Goal: Task Accomplishment & Management: Use online tool/utility

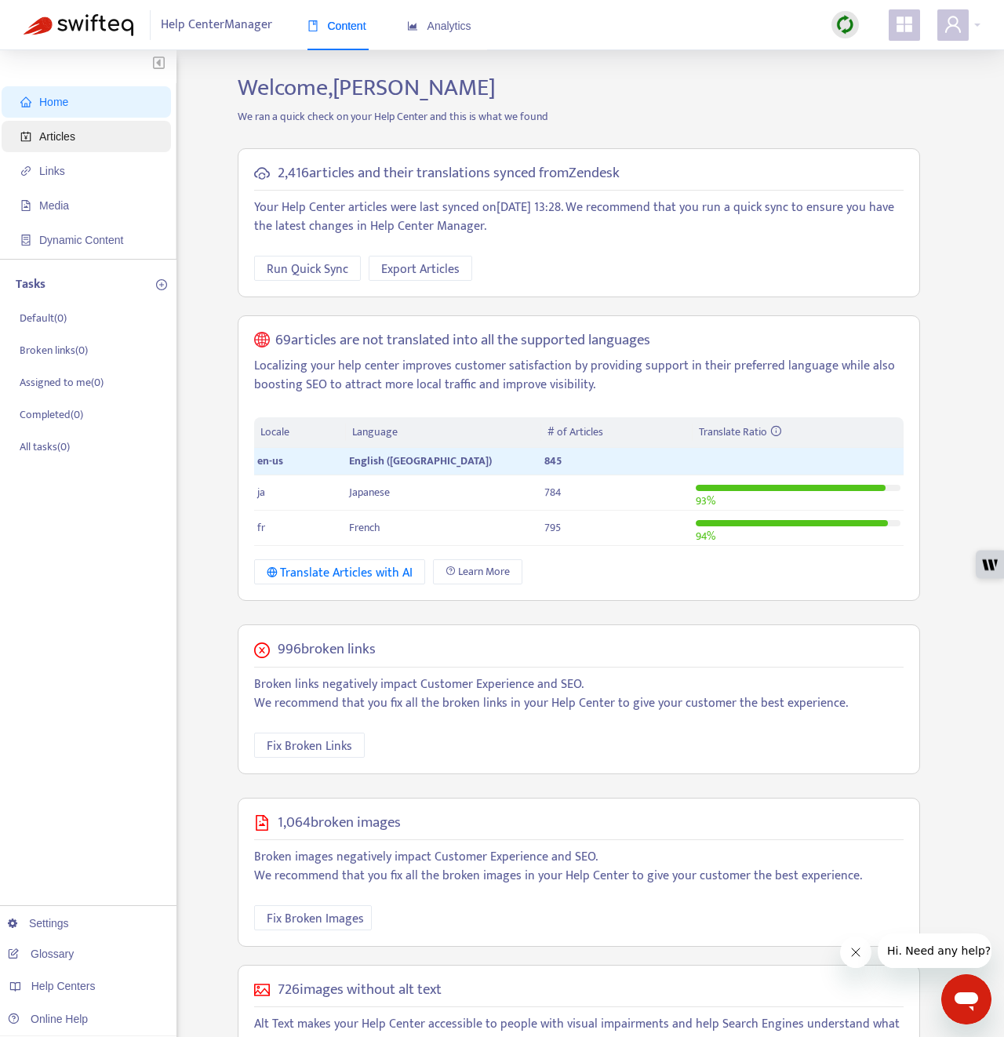
click at [127, 139] on span "Articles" at bounding box center [89, 136] width 138 height 31
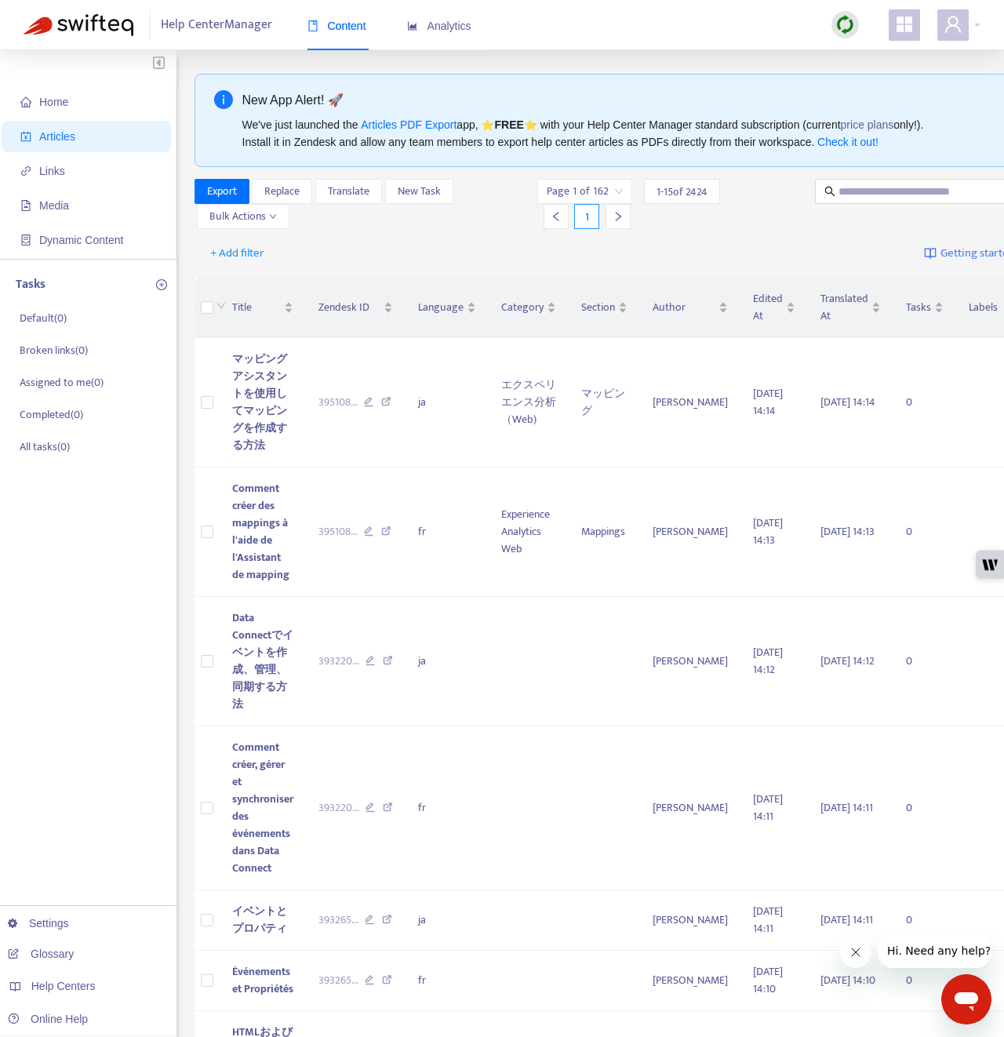
click at [844, 28] on img at bounding box center [846, 25] width 20 height 20
click at [847, 53] on link "Quick Sync" at bounding box center [877, 57] width 67 height 18
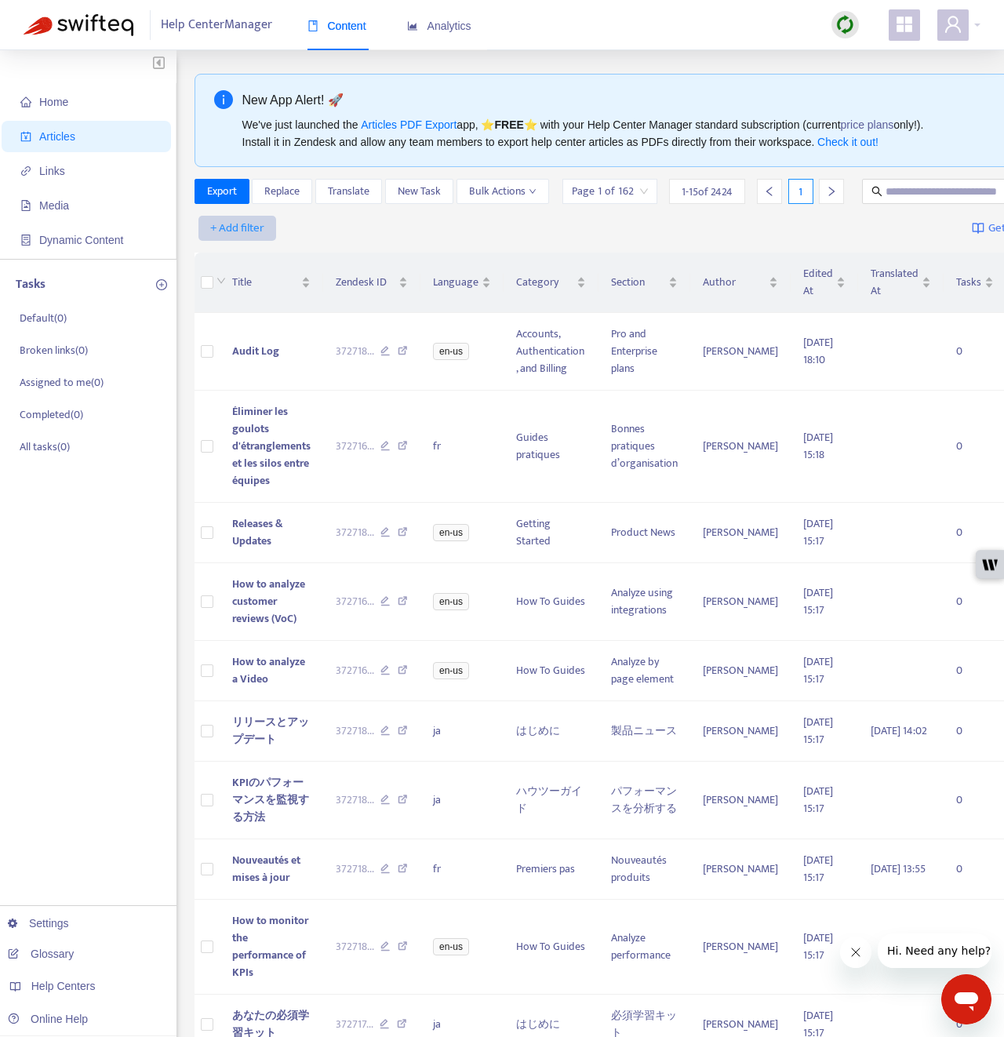
click at [252, 238] on span "+ Add filter" at bounding box center [237, 228] width 54 height 19
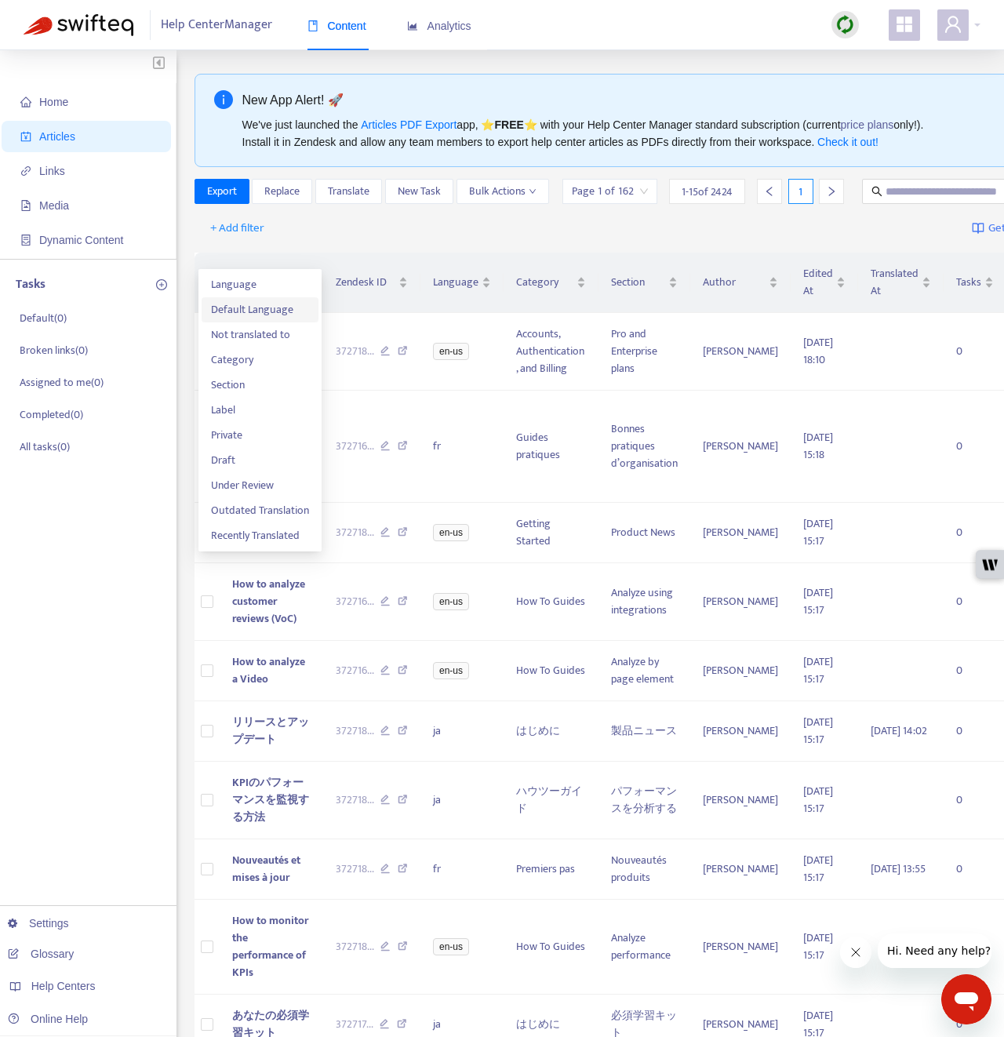
click at [267, 305] on span "Default Language" at bounding box center [260, 309] width 98 height 17
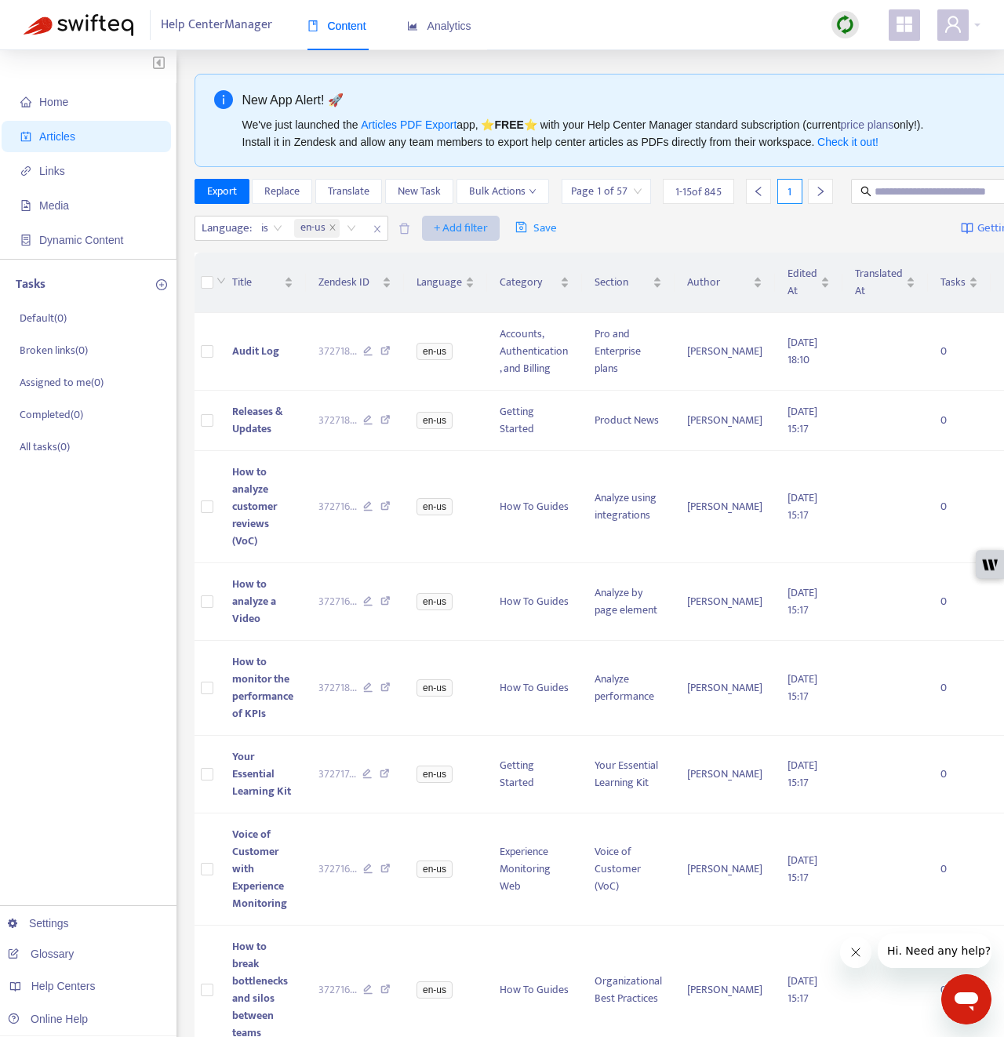
click at [455, 238] on span "+ Add filter" at bounding box center [461, 228] width 54 height 19
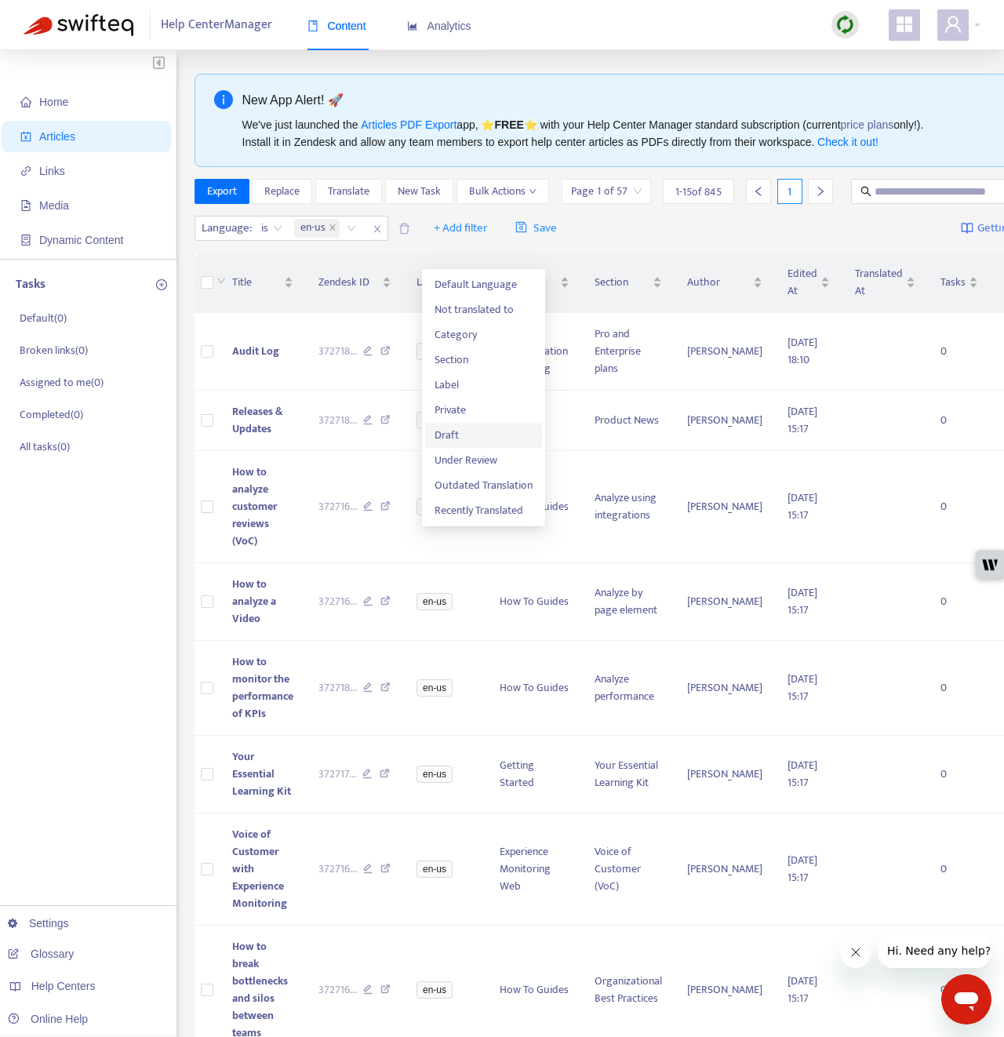
click at [470, 436] on span "Draft" at bounding box center [484, 435] width 98 height 17
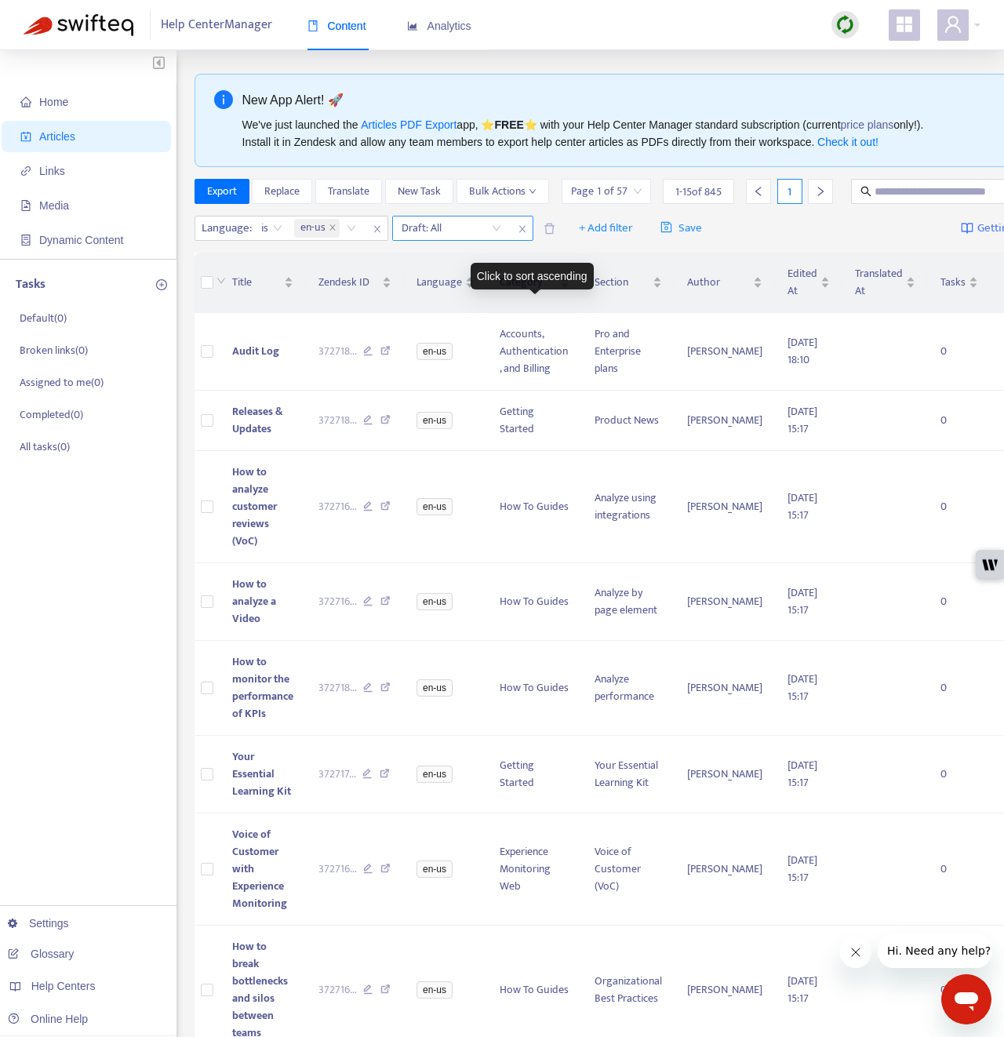
click at [490, 240] on input "search" at bounding box center [452, 229] width 100 height 24
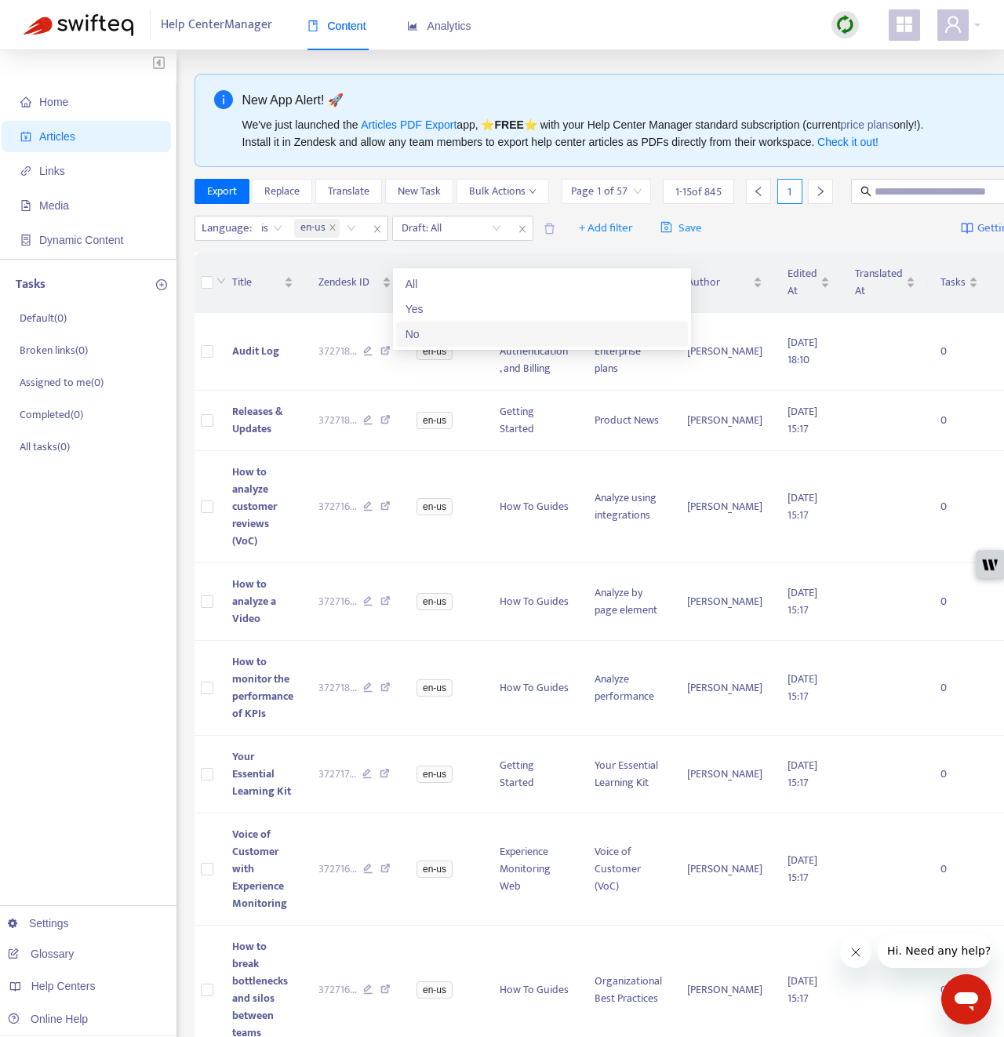
click at [441, 331] on div "No" at bounding box center [542, 334] width 273 height 17
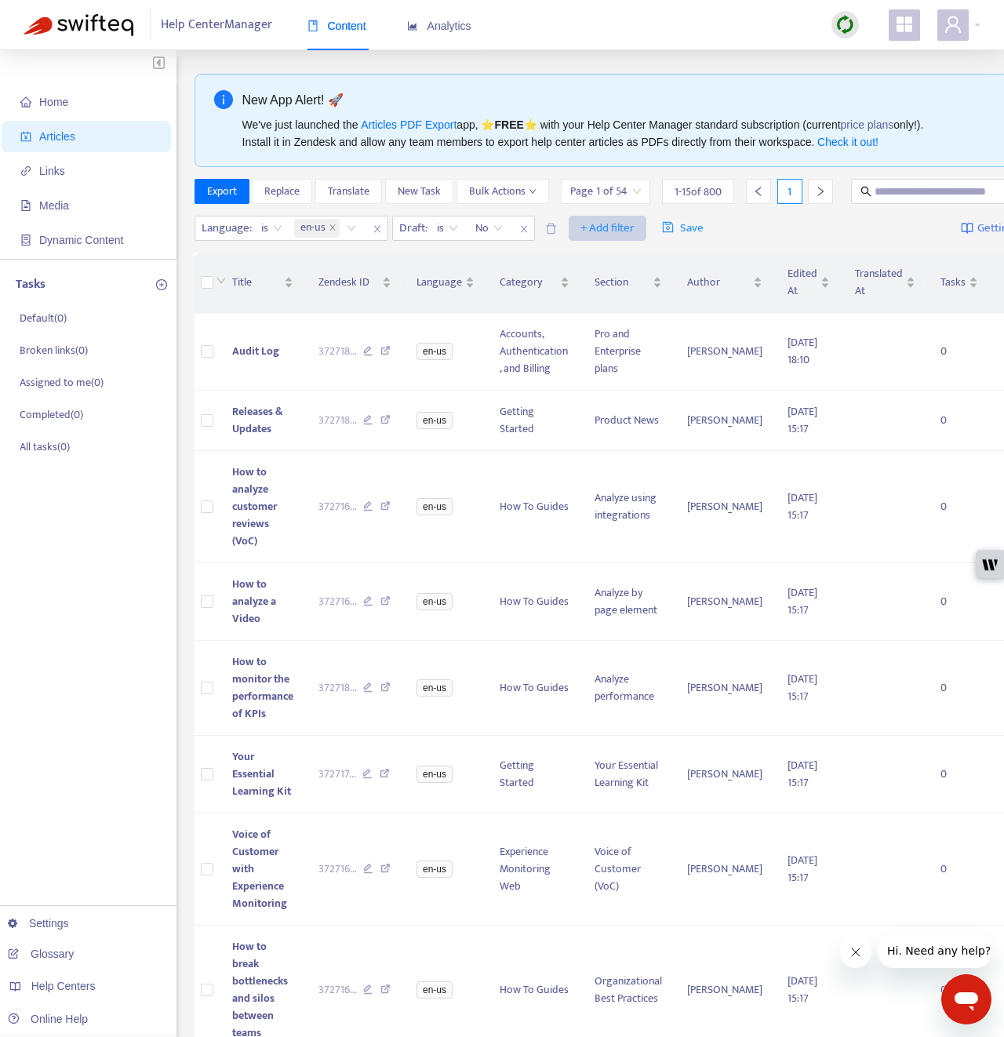
click at [593, 238] on span "+ Add filter" at bounding box center [608, 228] width 54 height 19
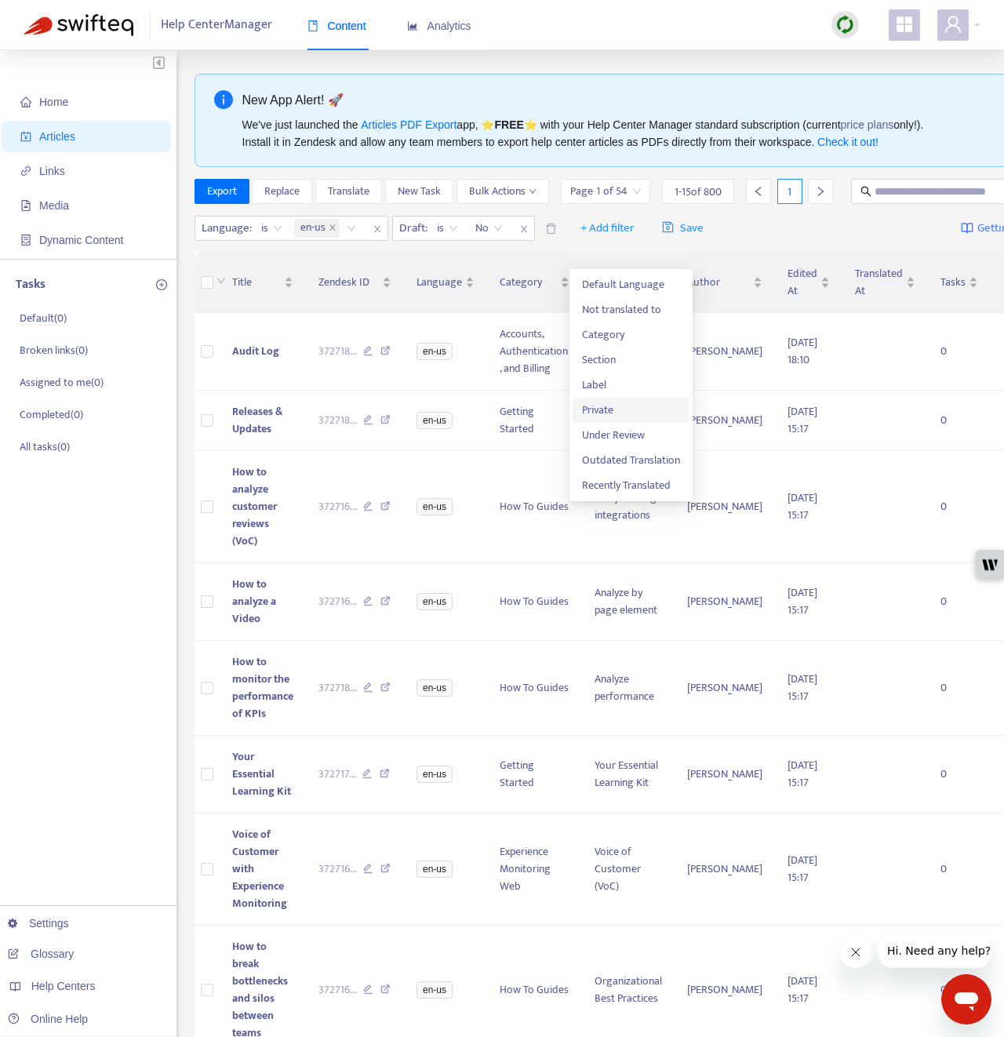
click at [596, 406] on span "Private" at bounding box center [631, 410] width 98 height 17
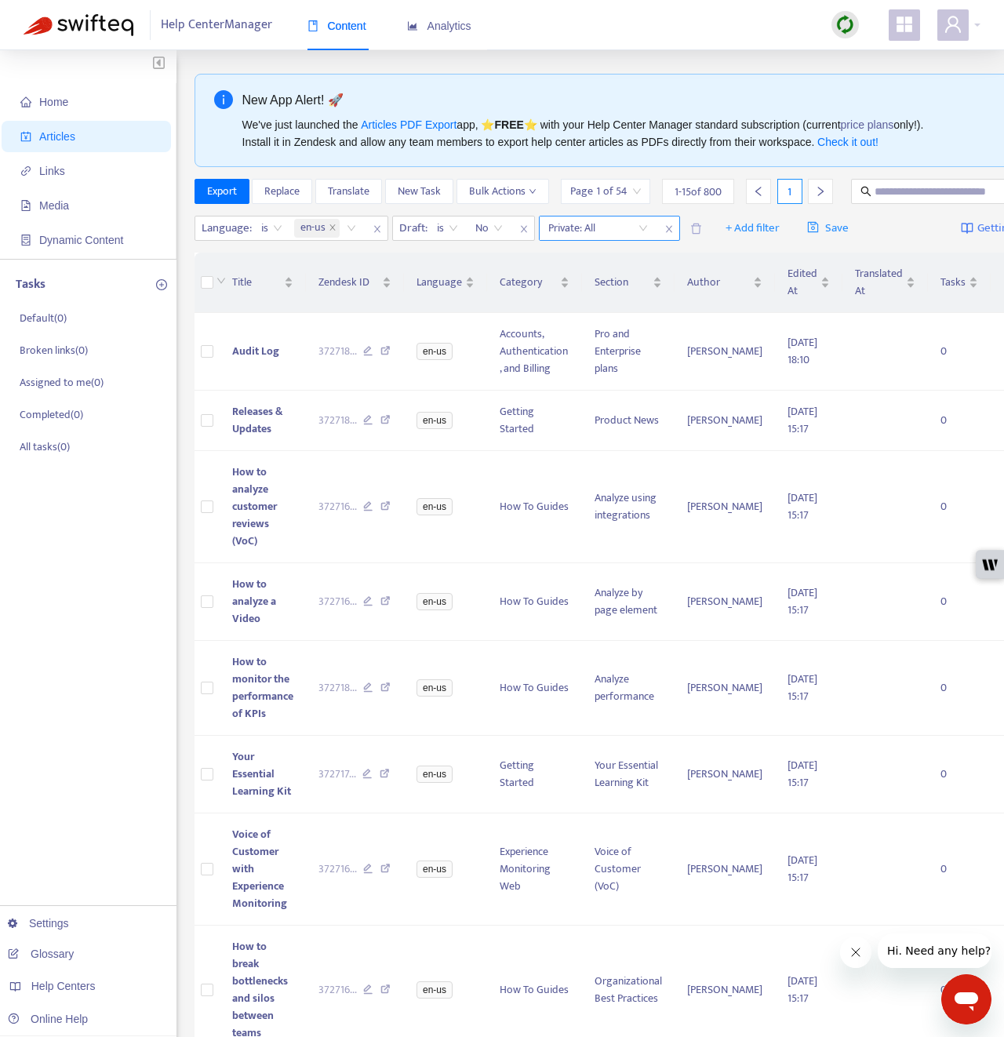
click at [620, 240] on input "search" at bounding box center [598, 229] width 100 height 24
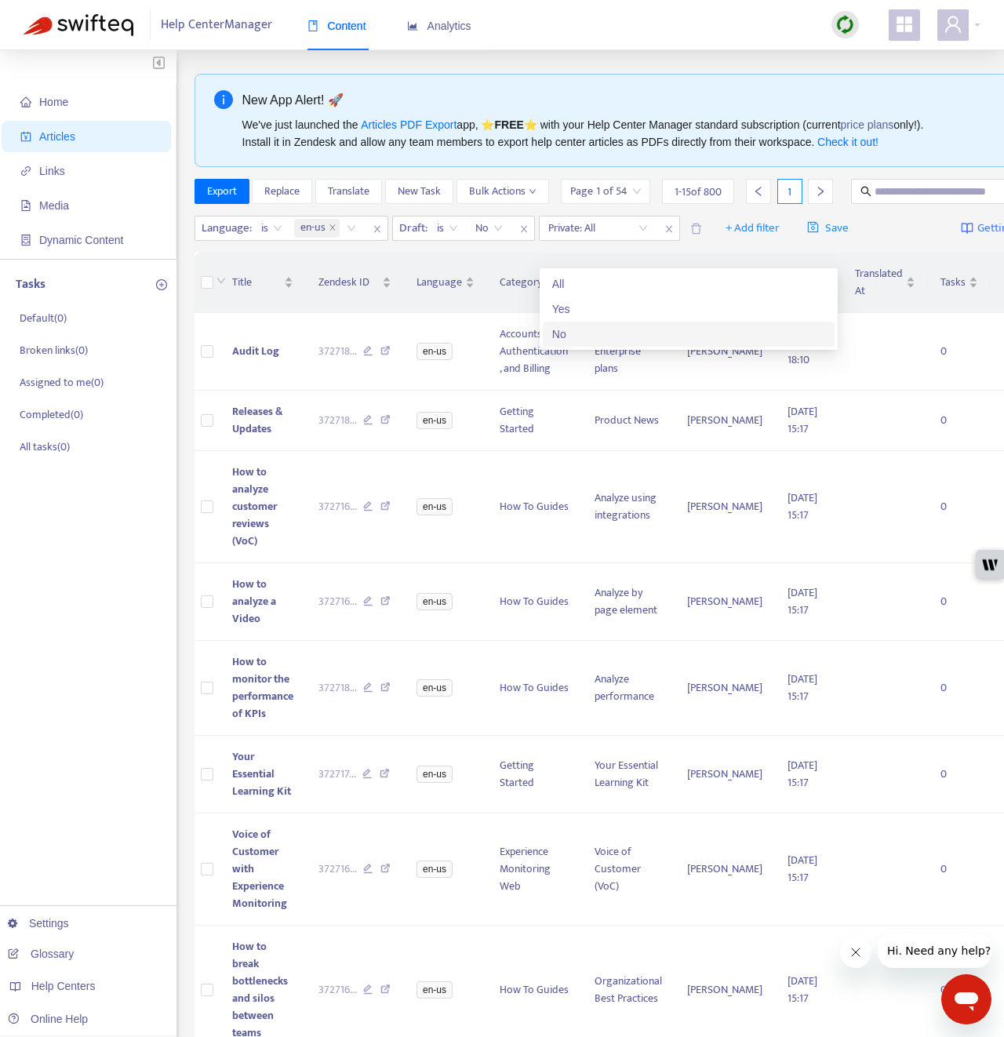
click at [603, 331] on div "No" at bounding box center [688, 334] width 273 height 17
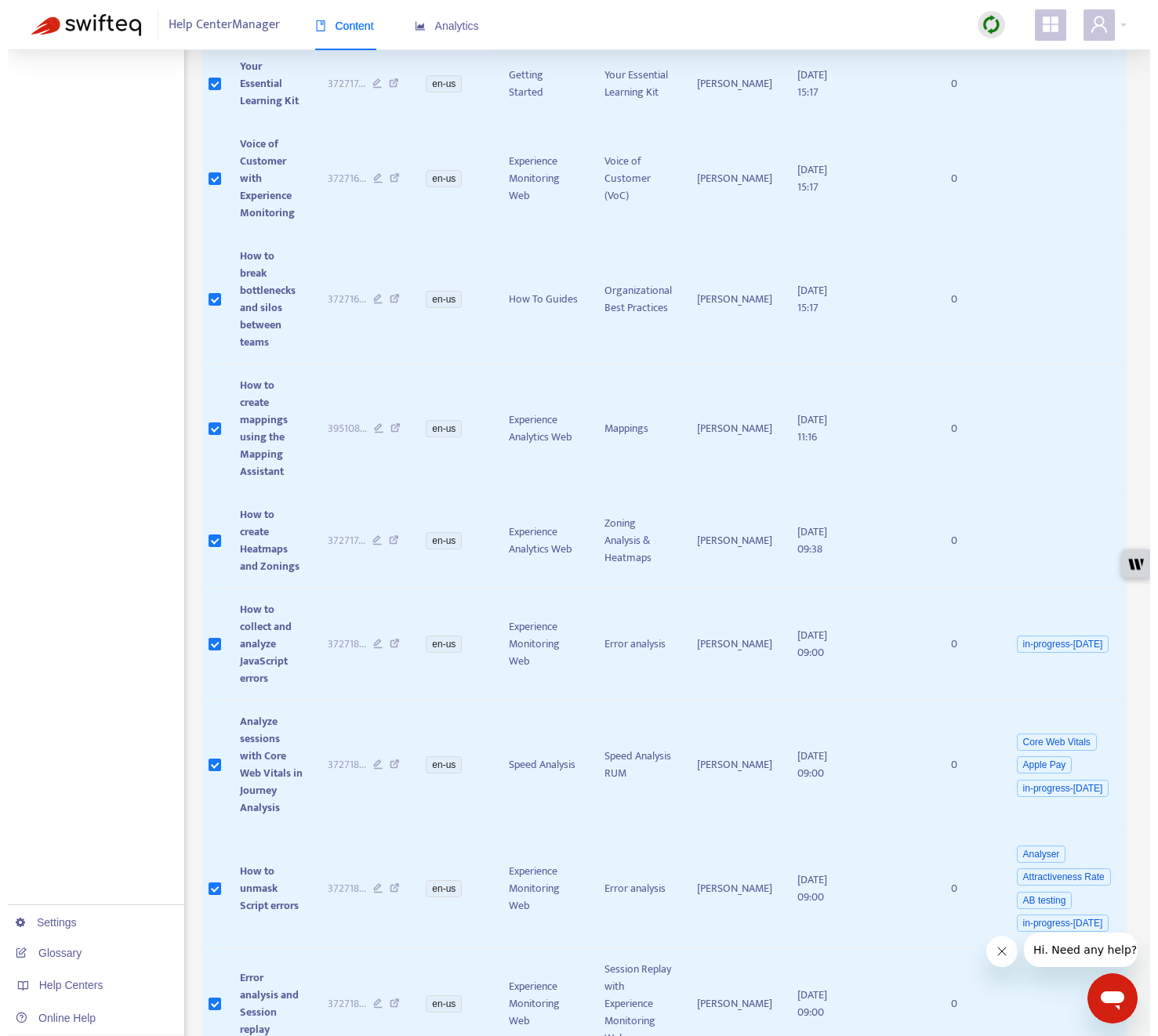
scroll to position [634, 0]
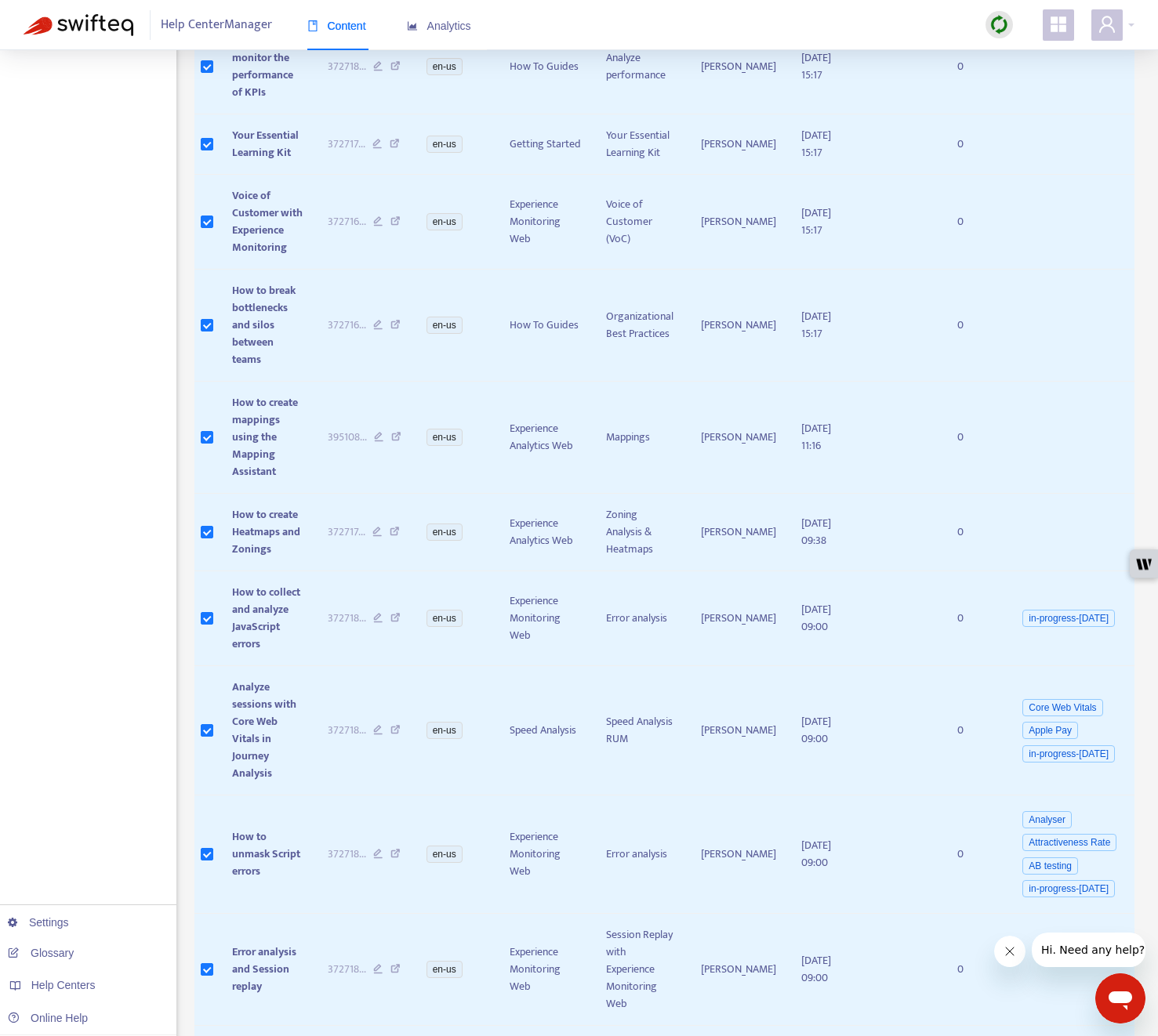
click at [1002, 953] on icon "Close message from company" at bounding box center [1009, 951] width 13 height 13
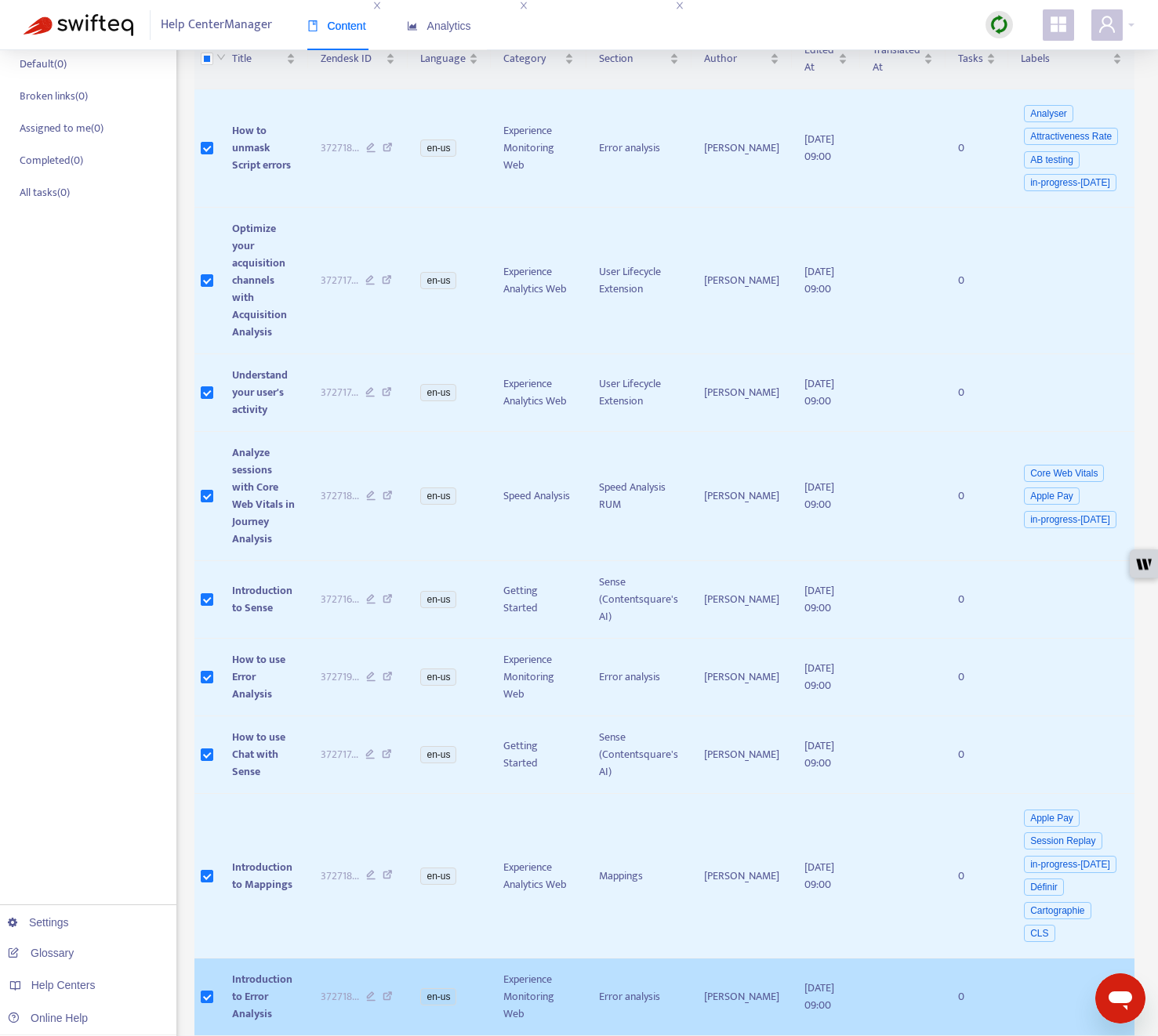
scroll to position [0, 0]
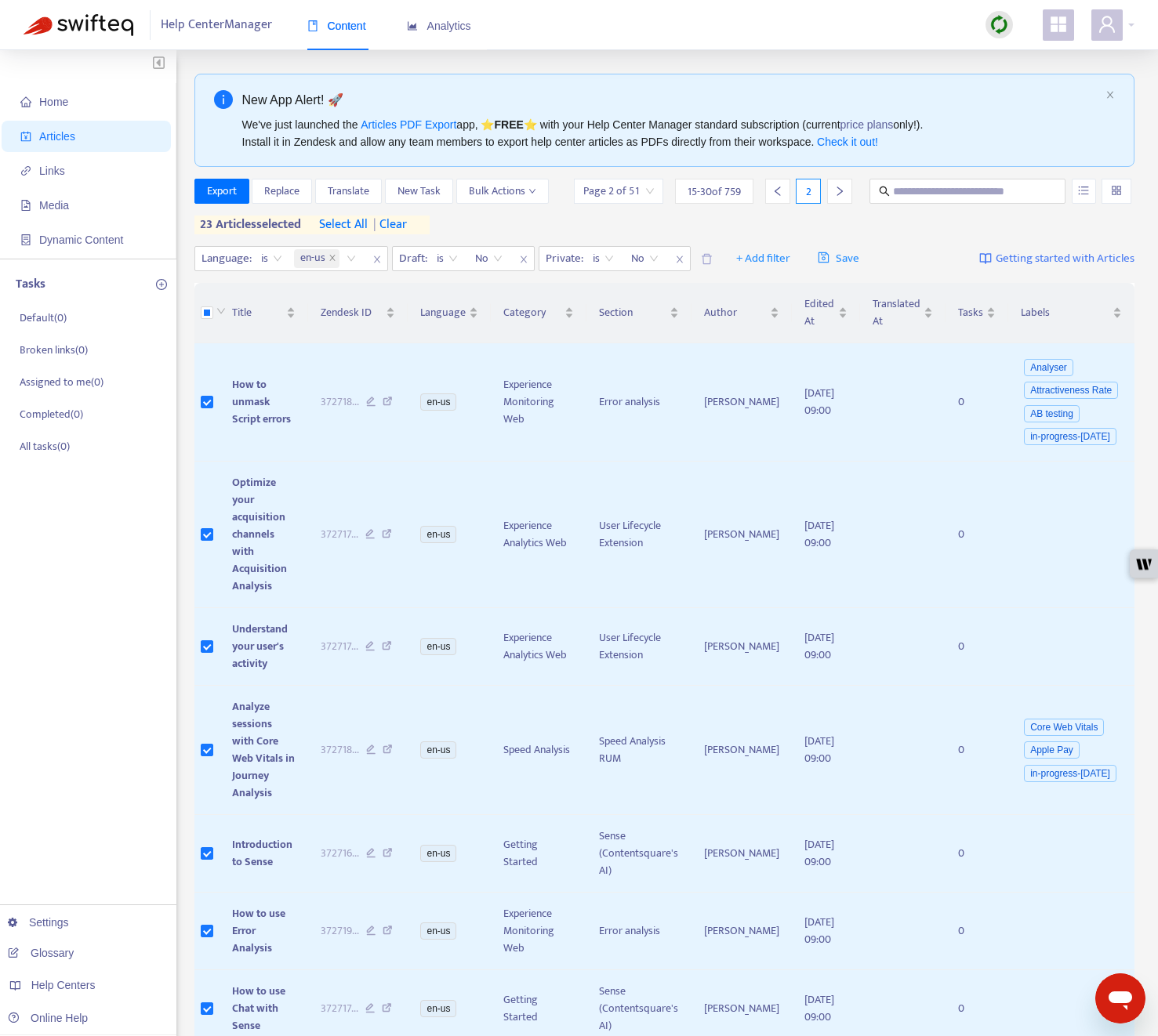
click at [773, 192] on icon "left" at bounding box center [777, 191] width 11 height 11
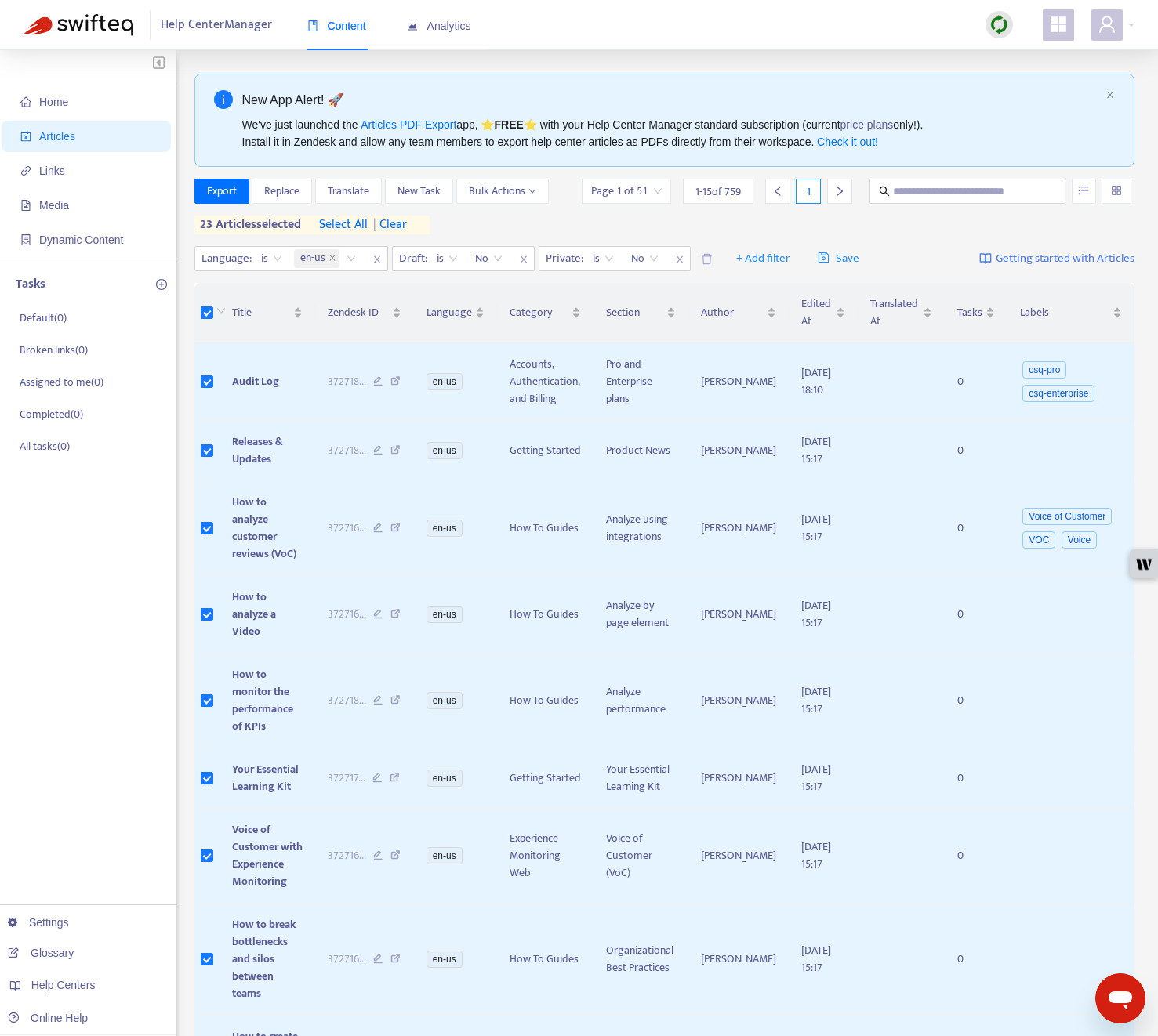
click at [404, 222] on span "| clear" at bounding box center [387, 225] width 39 height 19
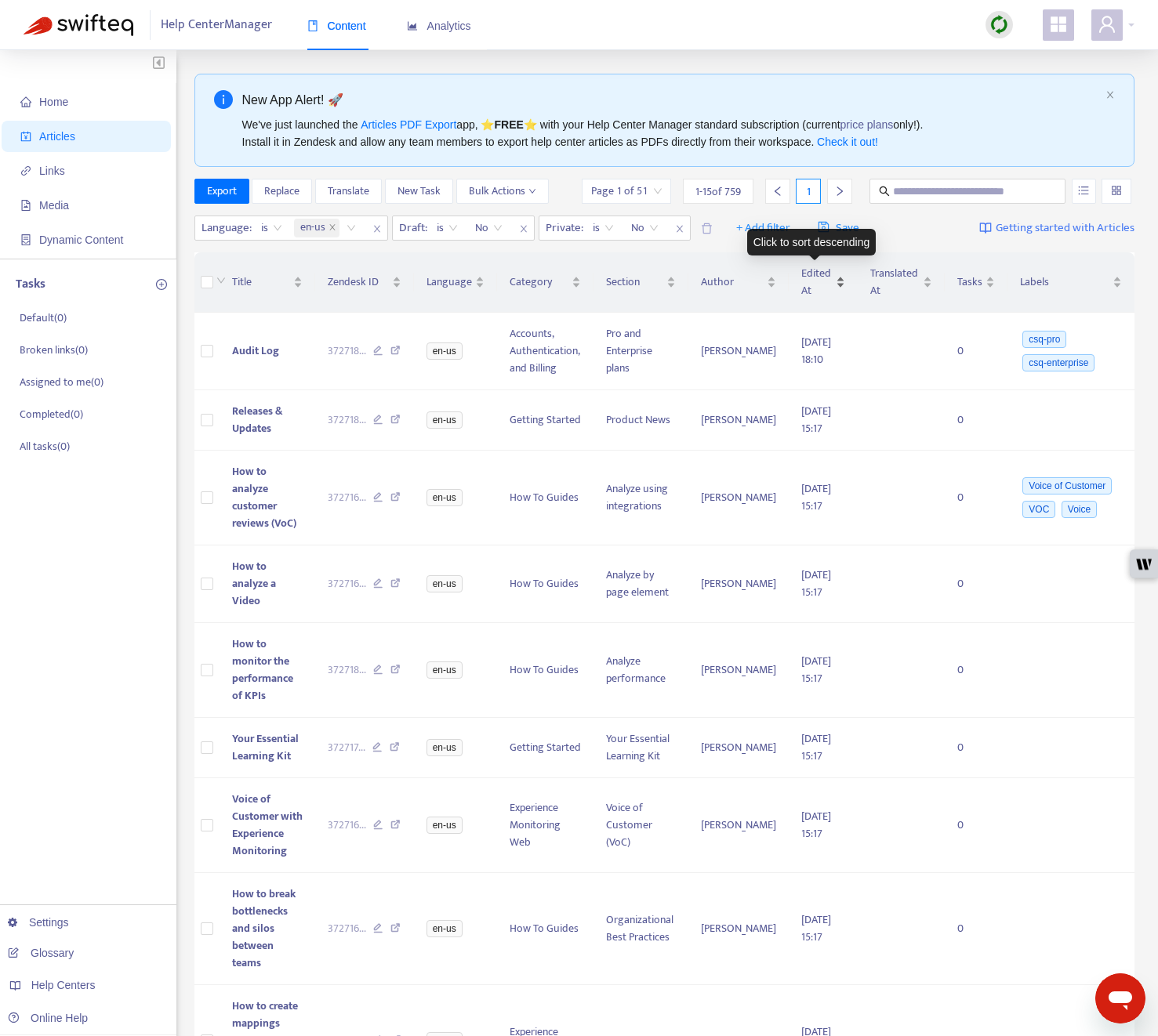
click at [831, 286] on div "Edited At" at bounding box center [823, 282] width 44 height 35
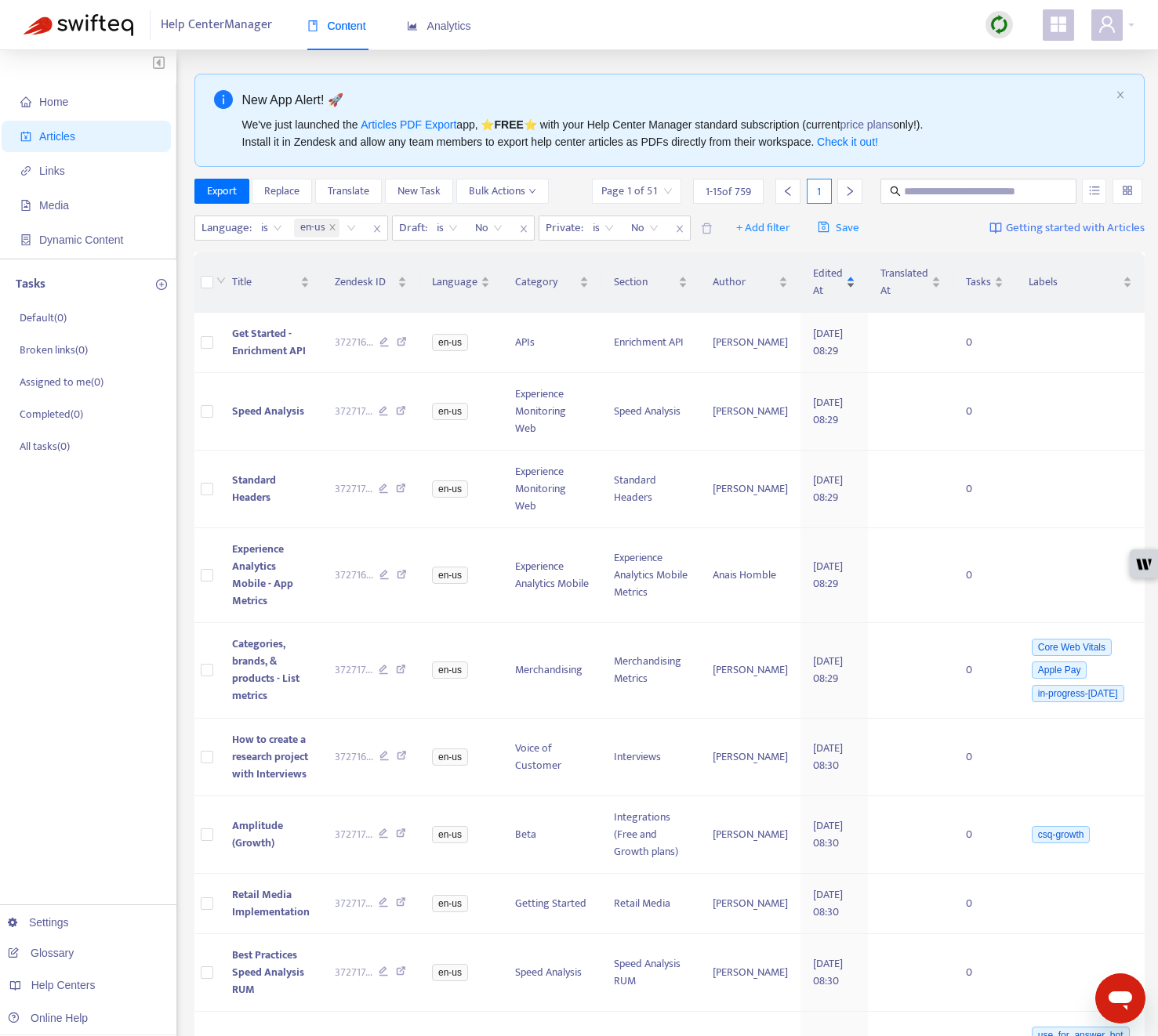
click at [834, 292] on div "Edited At" at bounding box center [834, 282] width 42 height 35
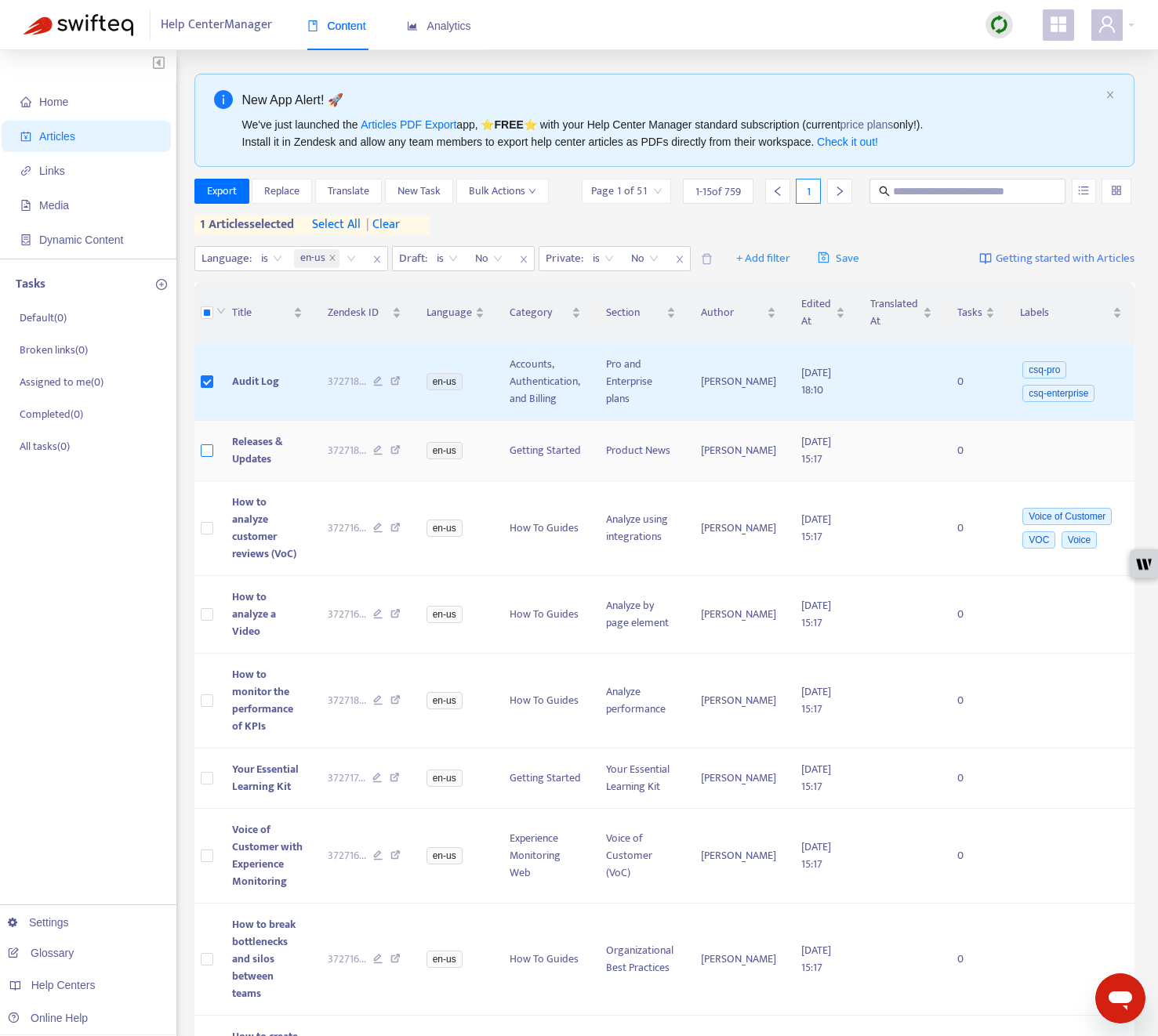
click at [202, 442] on label at bounding box center [207, 450] width 13 height 17
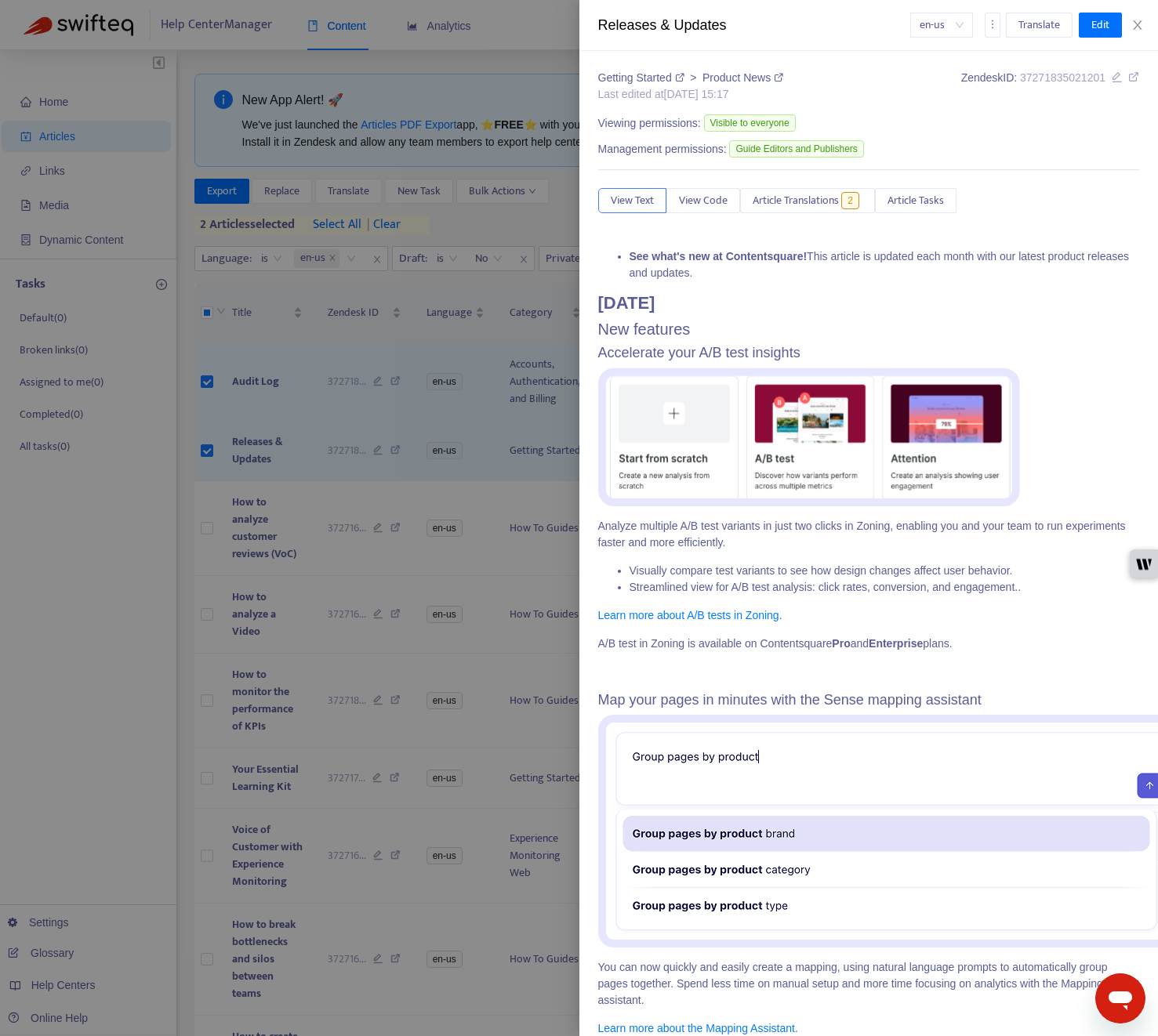
click at [199, 518] on div at bounding box center [579, 518] width 1158 height 1036
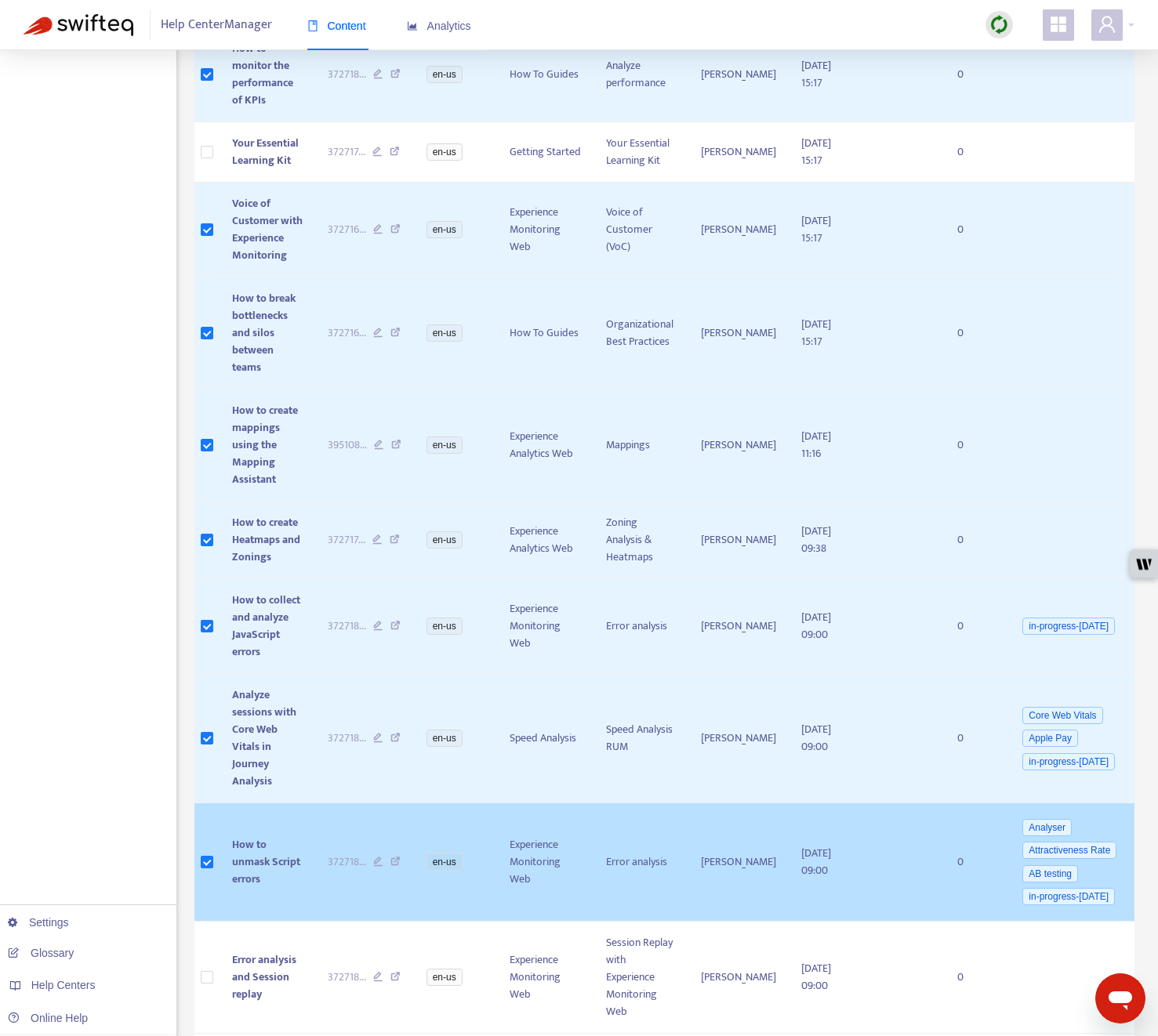
scroll to position [634, 0]
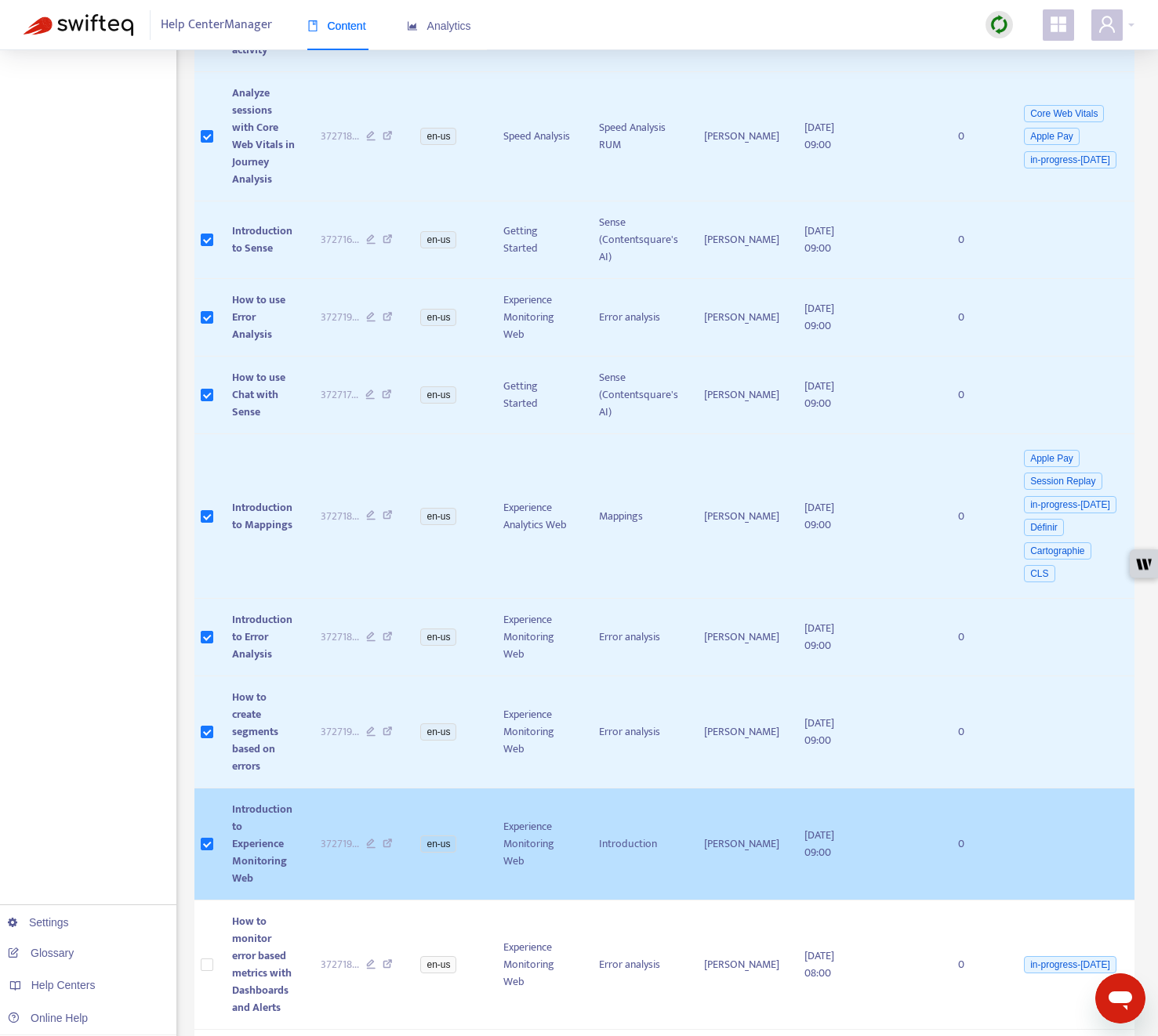
scroll to position [843, 0]
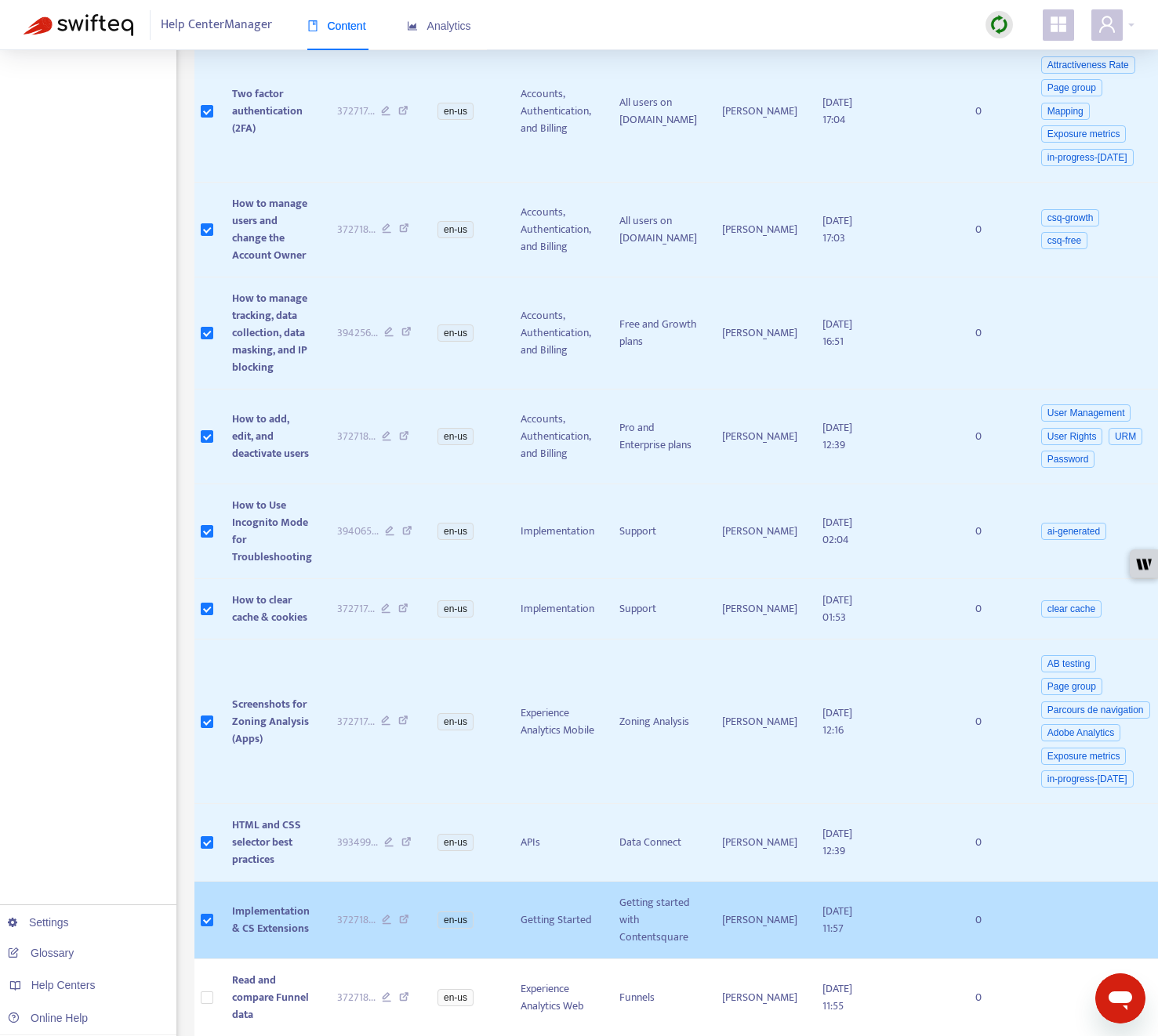
scroll to position [744, 0]
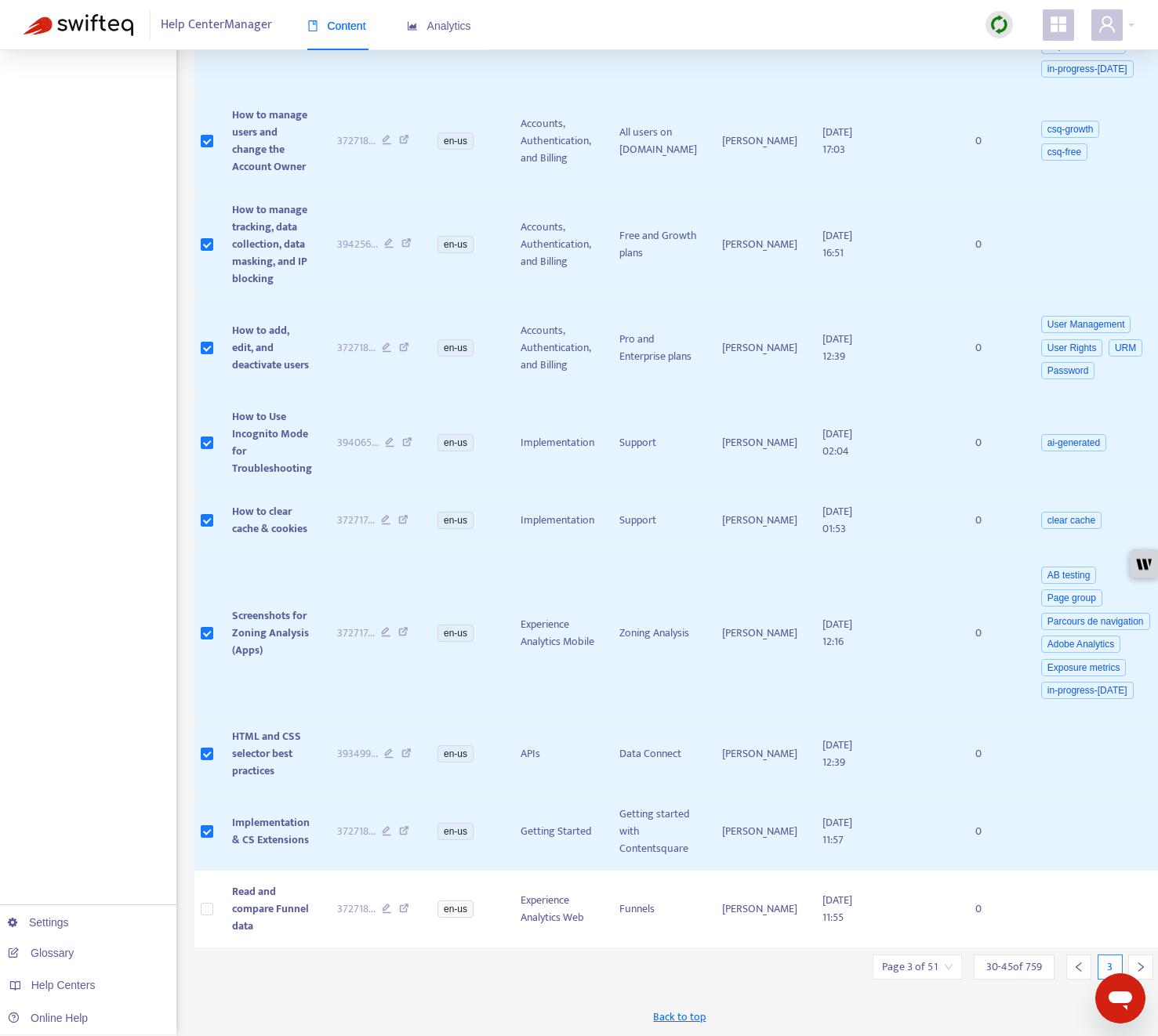
click at [209, 981] on div "New App Alert! 🚀 We've just launched the Articles PDF Export app, ⭐ FREE ⭐️ wit…" at bounding box center [680, 182] width 971 height 1707
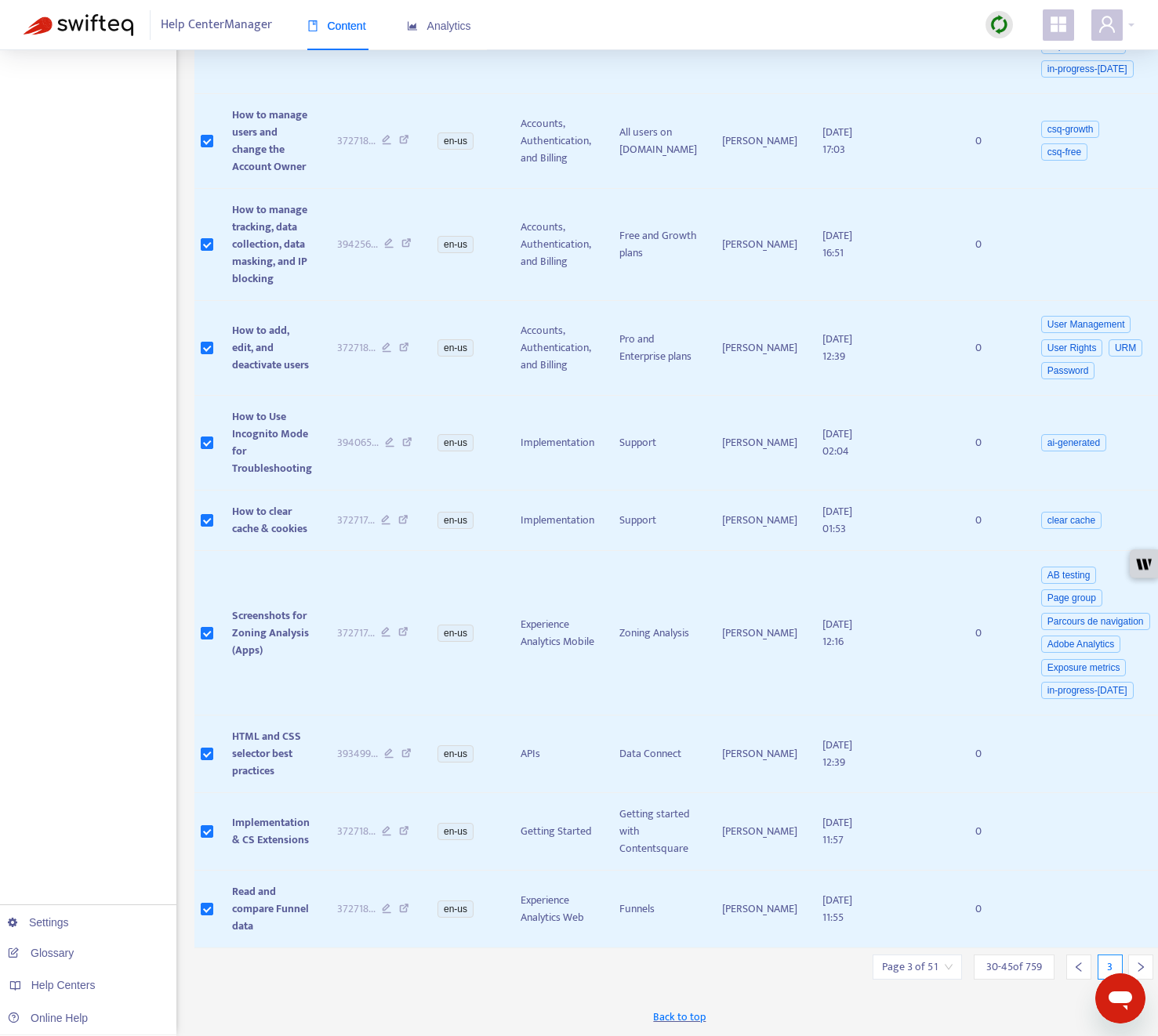
click at [1002, 964] on icon "right" at bounding box center [1140, 967] width 11 height 11
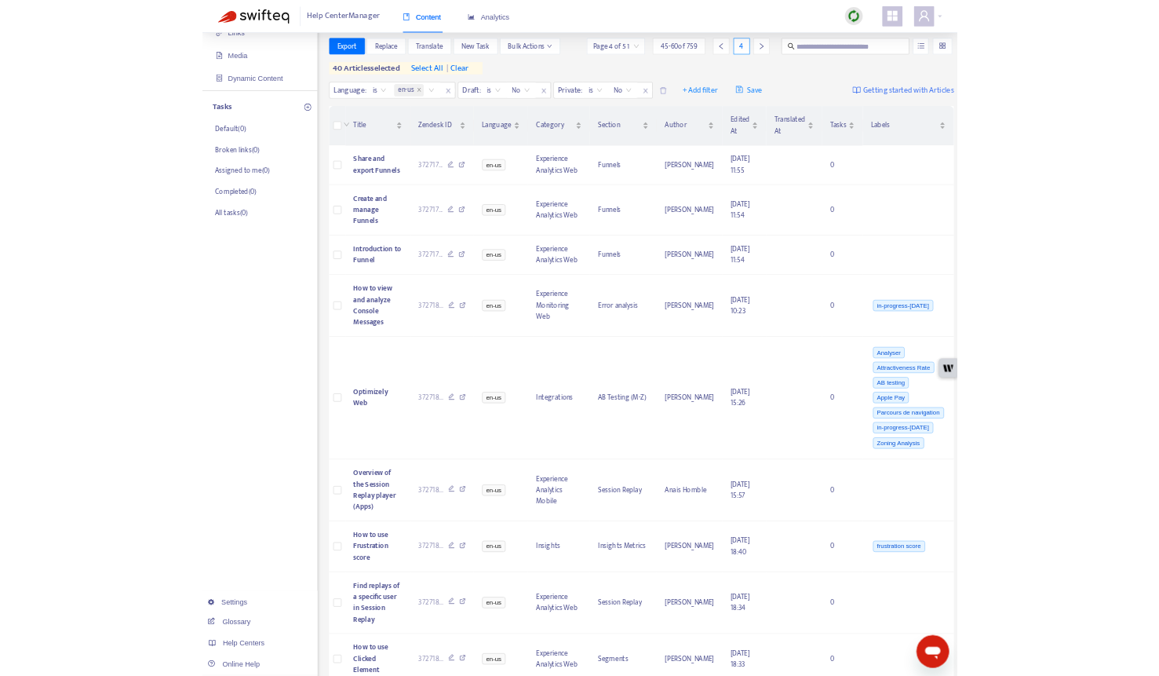
scroll to position [0, 0]
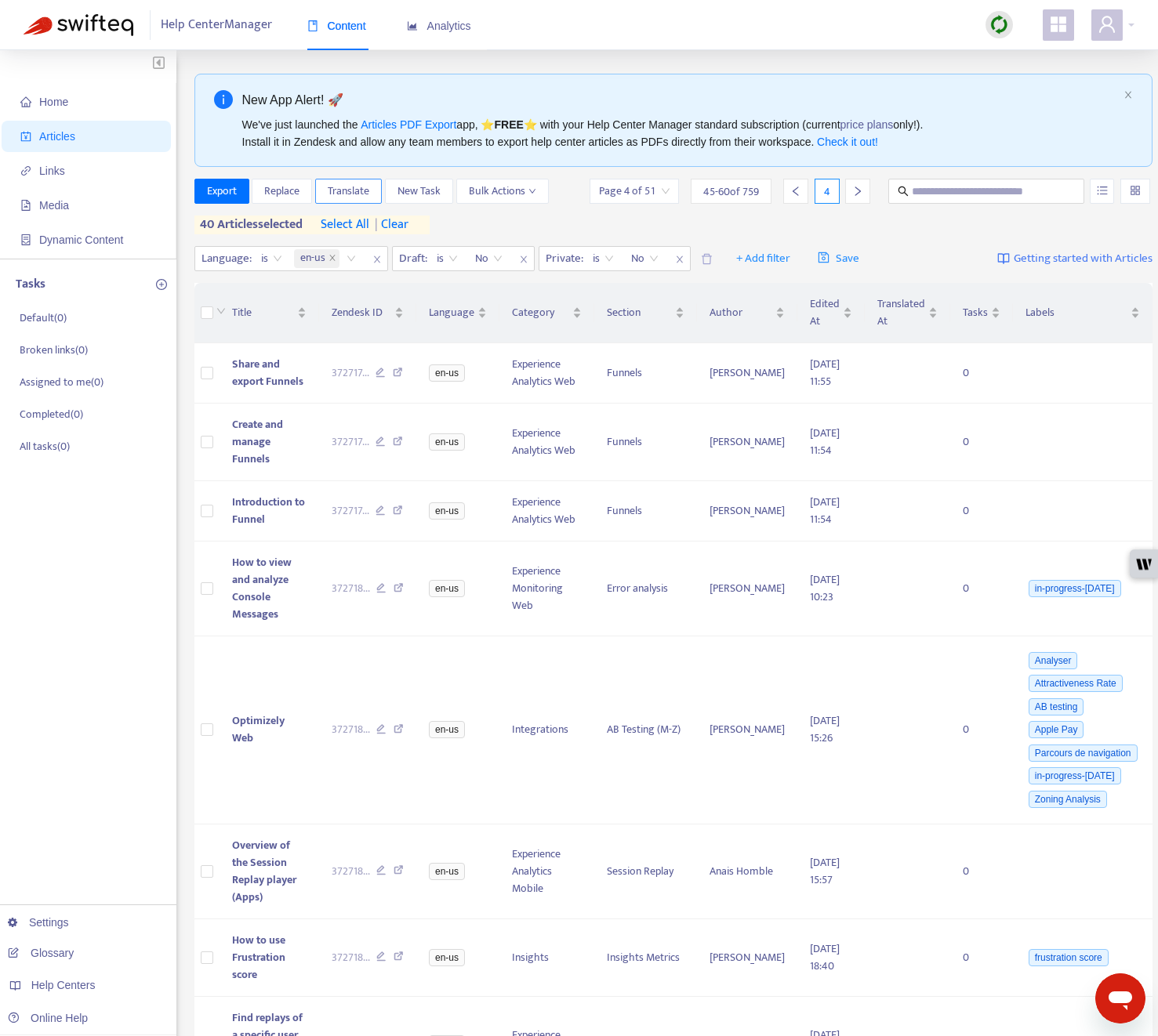
click at [362, 189] on span "Translate" at bounding box center [349, 191] width 42 height 17
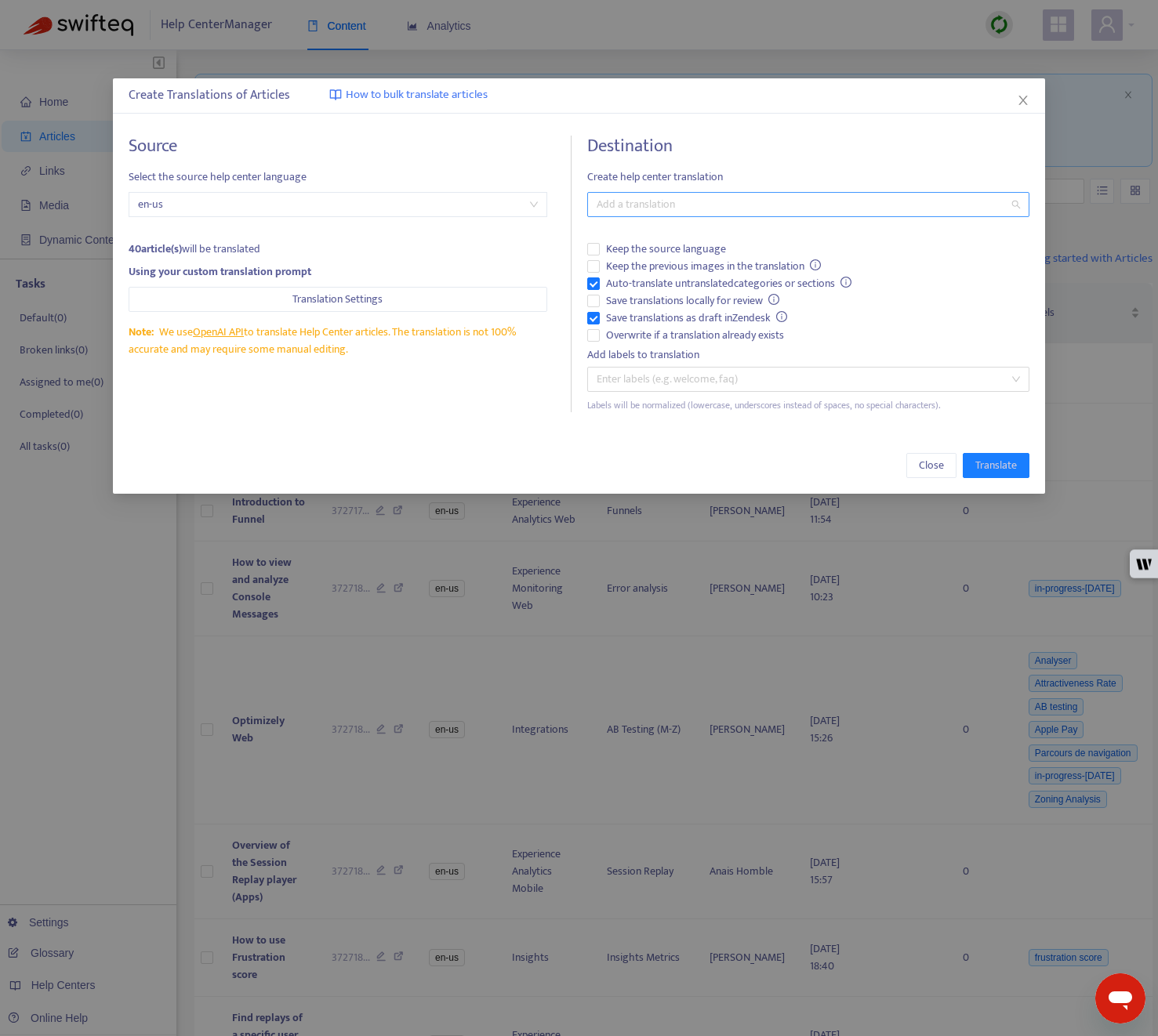
click at [706, 198] on div at bounding box center [801, 204] width 420 height 19
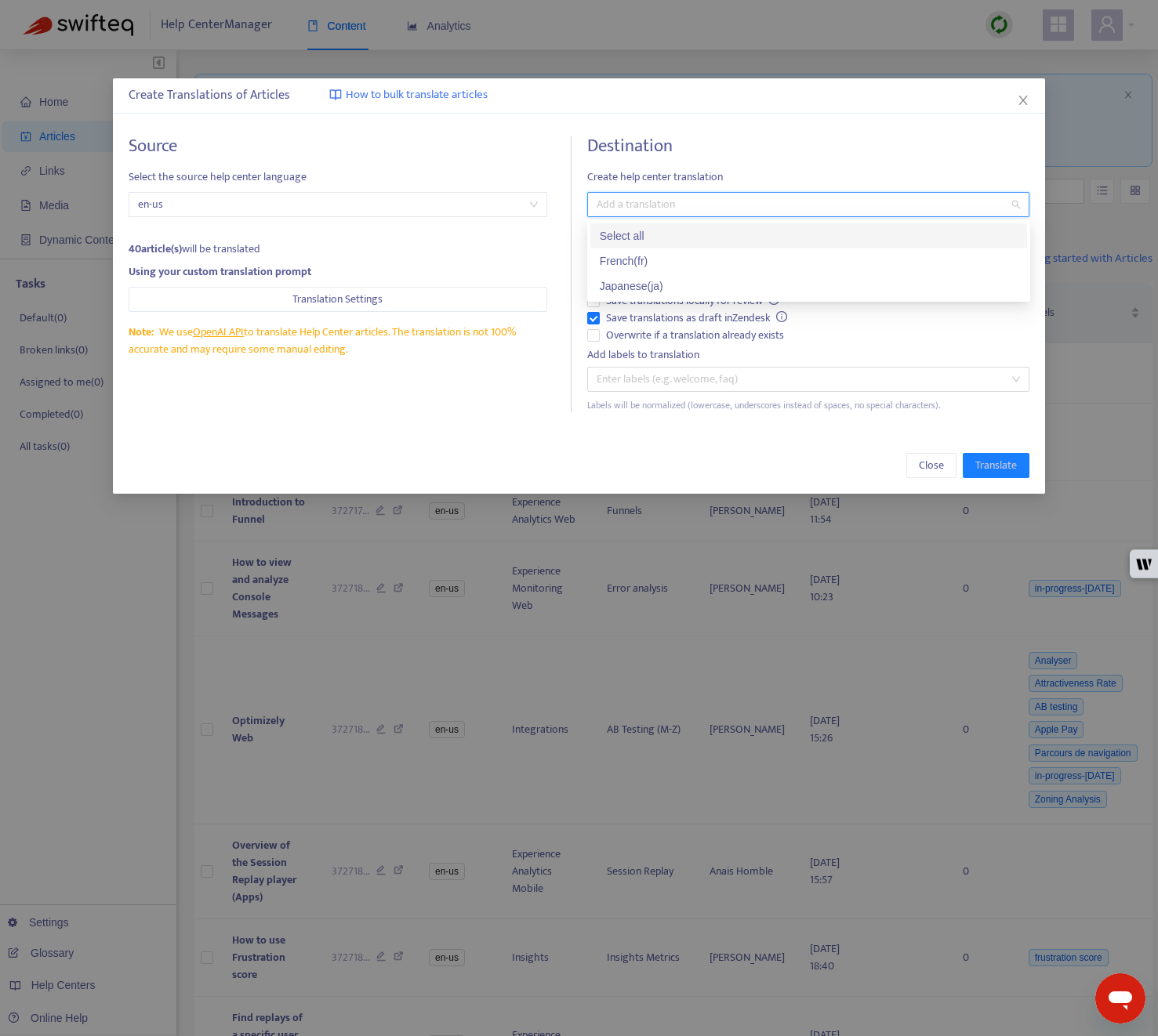
click at [653, 232] on div "Select all" at bounding box center [808, 236] width 418 height 17
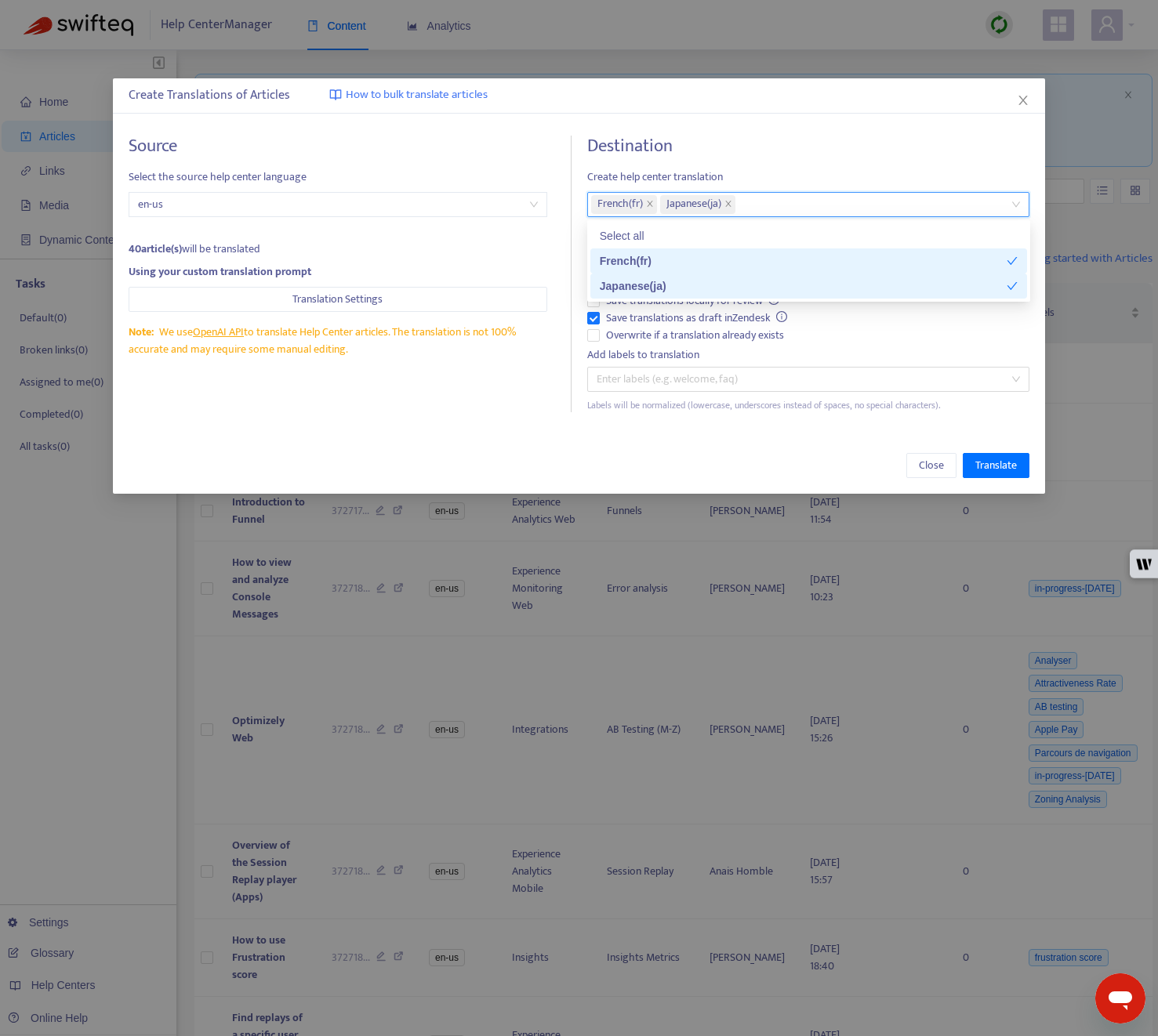
click at [573, 437] on div "Create Translations of Articles How to bulk translate articles Source Select th…" at bounding box center [579, 286] width 933 height 416
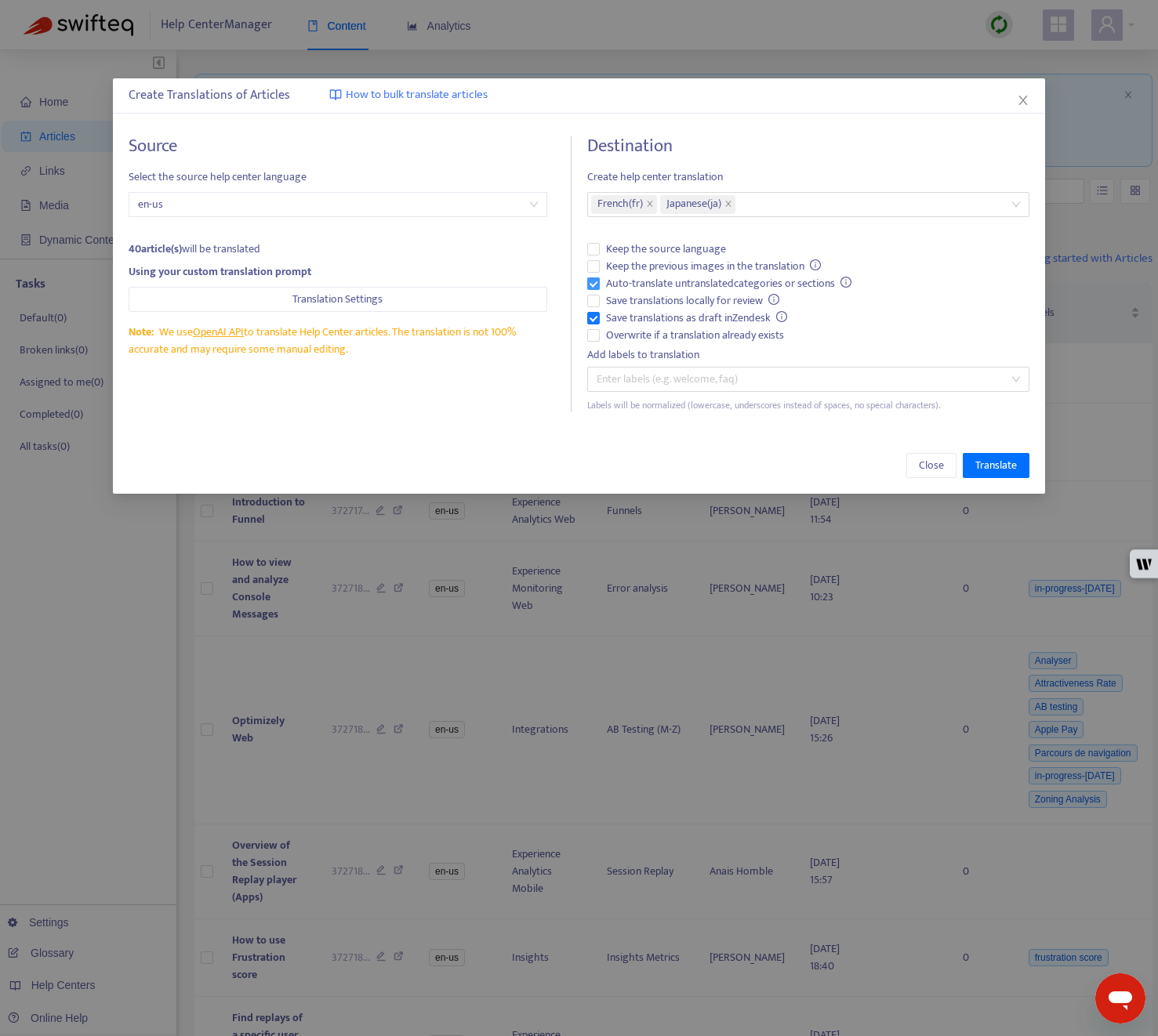
click at [646, 278] on span "Auto-translate untranslated categories or sections" at bounding box center [728, 283] width 259 height 17
click at [648, 314] on span "Save translations as draft in Zendesk" at bounding box center [696, 318] width 195 height 17
click at [653, 328] on span "Overwrite if a translation already exists" at bounding box center [694, 335] width 191 height 17
click at [988, 456] on button "Translate" at bounding box center [995, 465] width 67 height 25
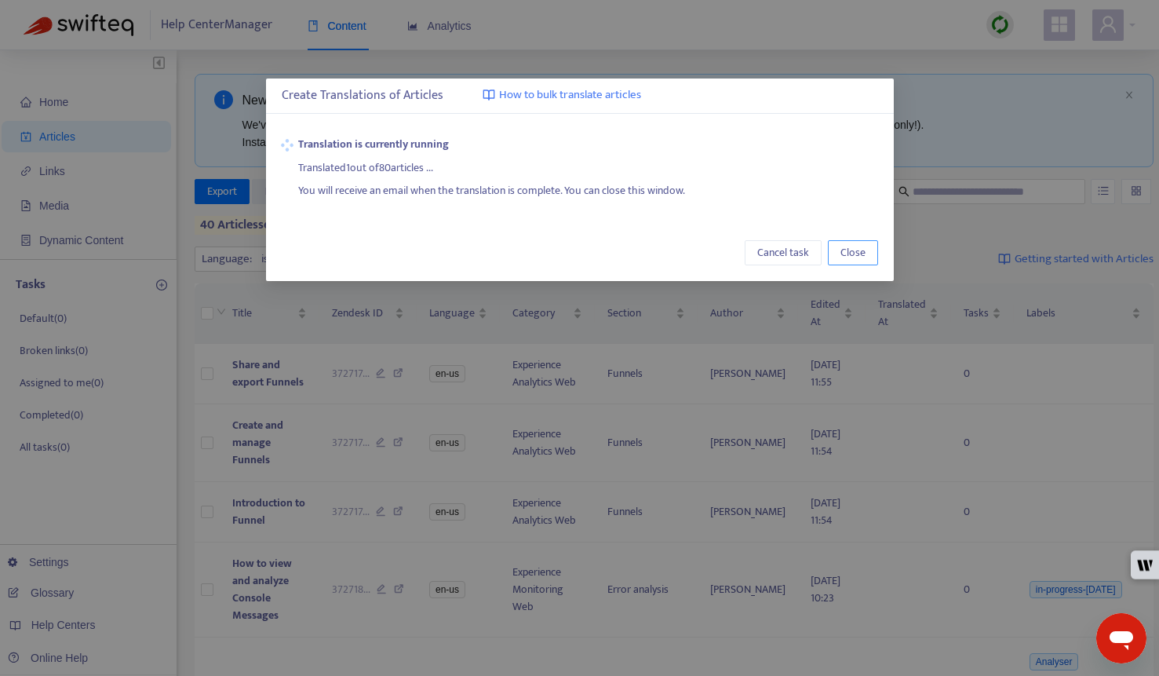
click at [843, 264] on button "Close" at bounding box center [853, 252] width 50 height 25
